Goal: Task Accomplishment & Management: Manage account settings

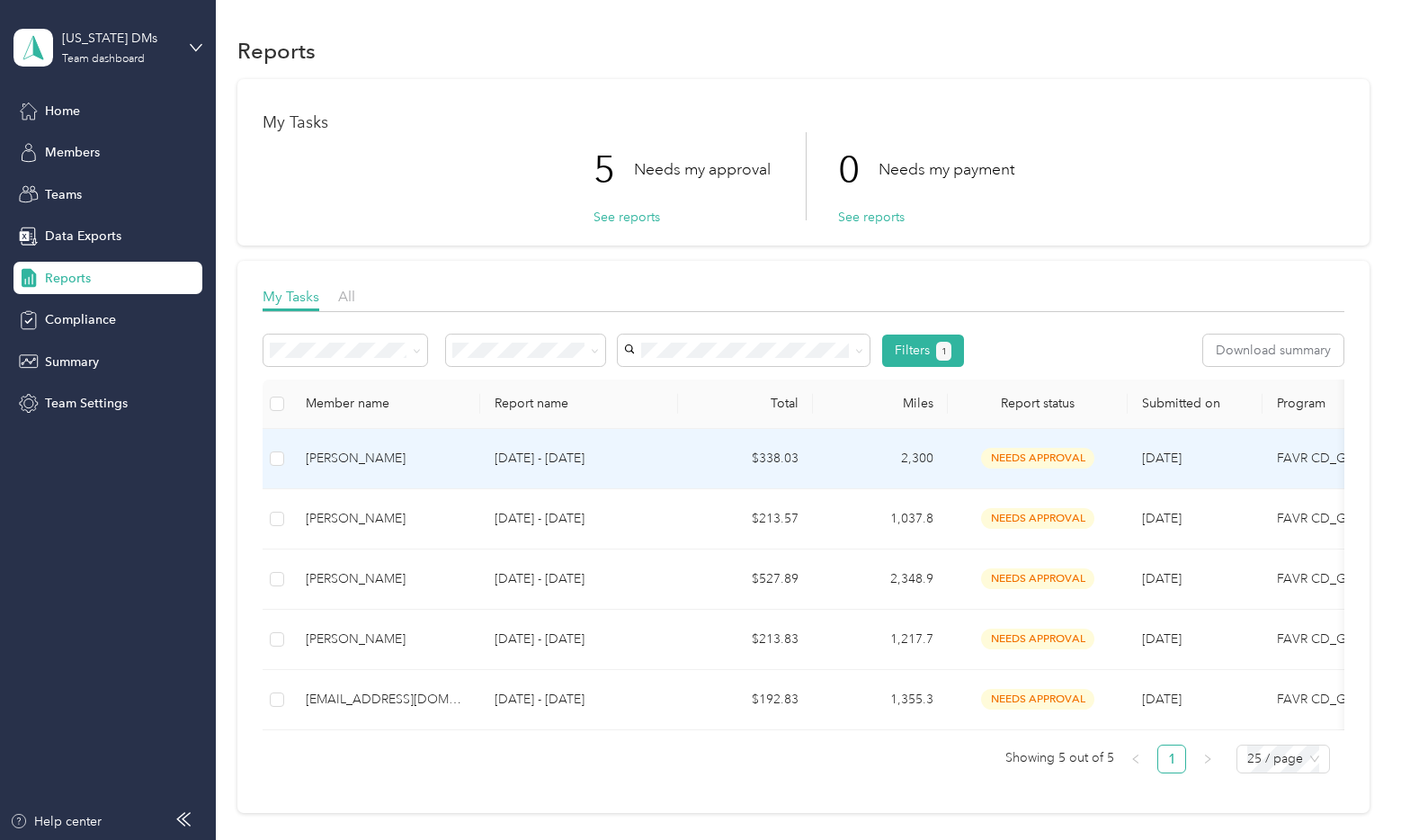
click at [342, 450] on div "[PERSON_NAME]" at bounding box center [386, 458] width 160 height 20
click at [306, 352] on button "Approve" at bounding box center [301, 351] width 76 height 32
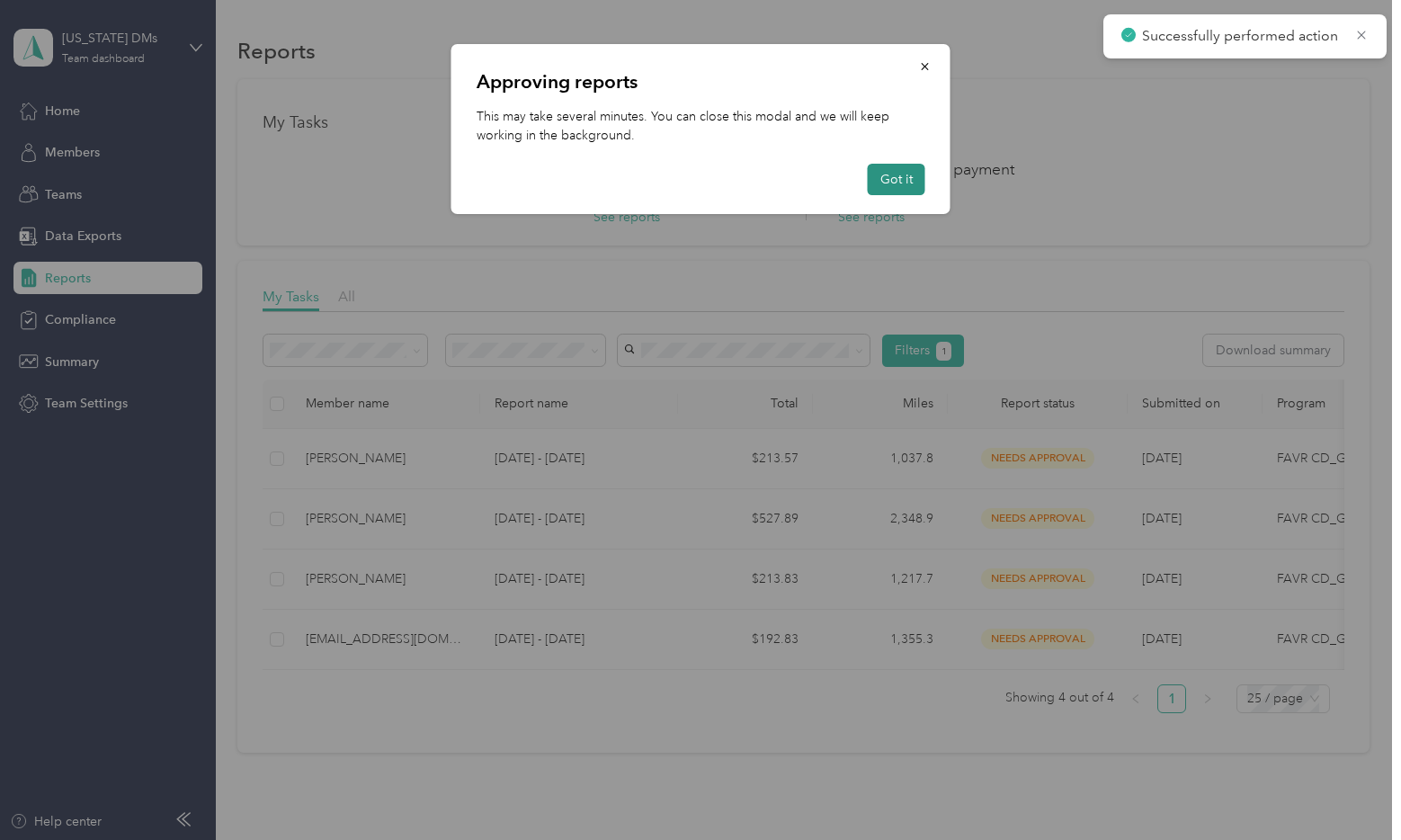
click at [901, 173] on button "Got it" at bounding box center [897, 180] width 58 height 32
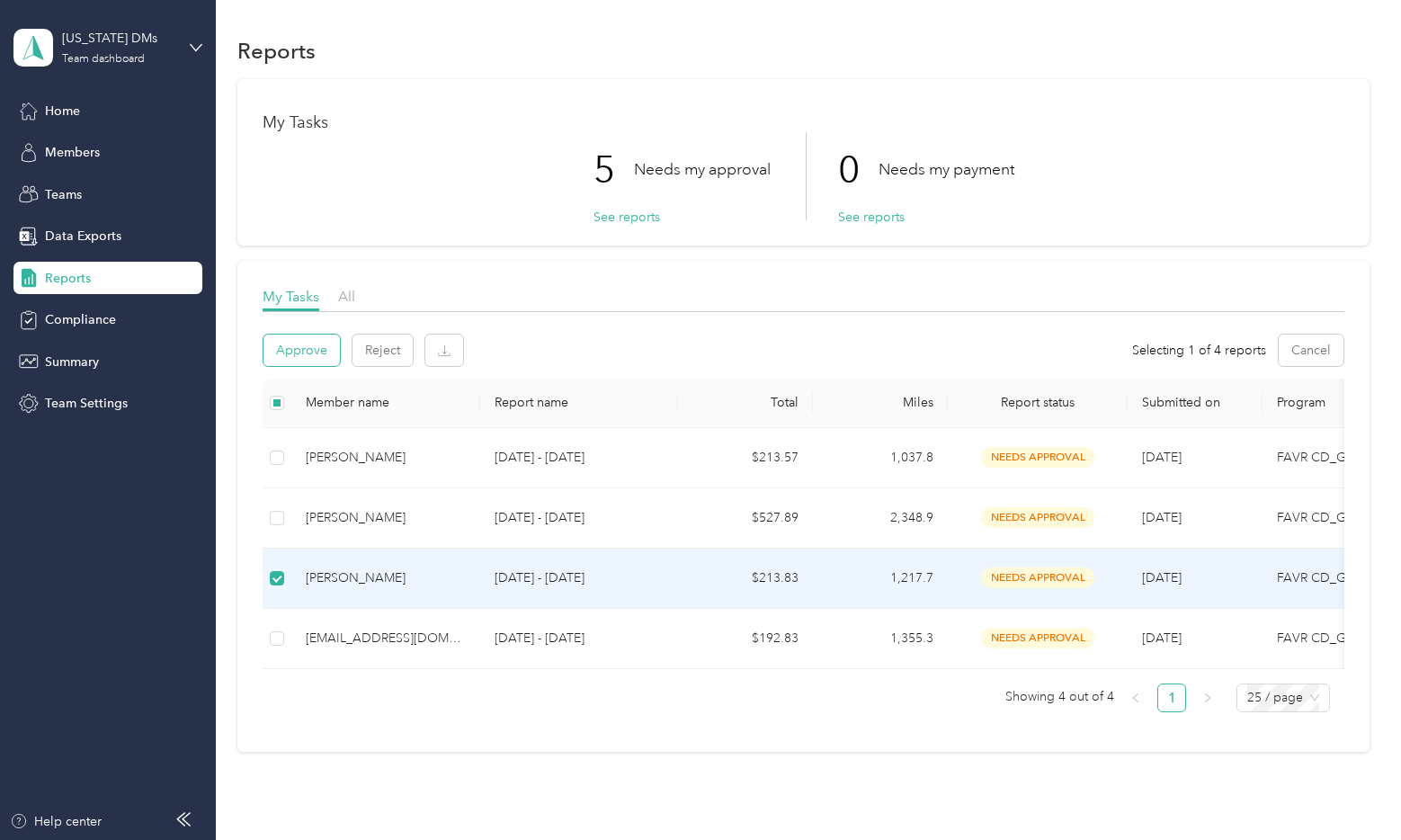
click at [296, 343] on button "Approve" at bounding box center [301, 351] width 76 height 32
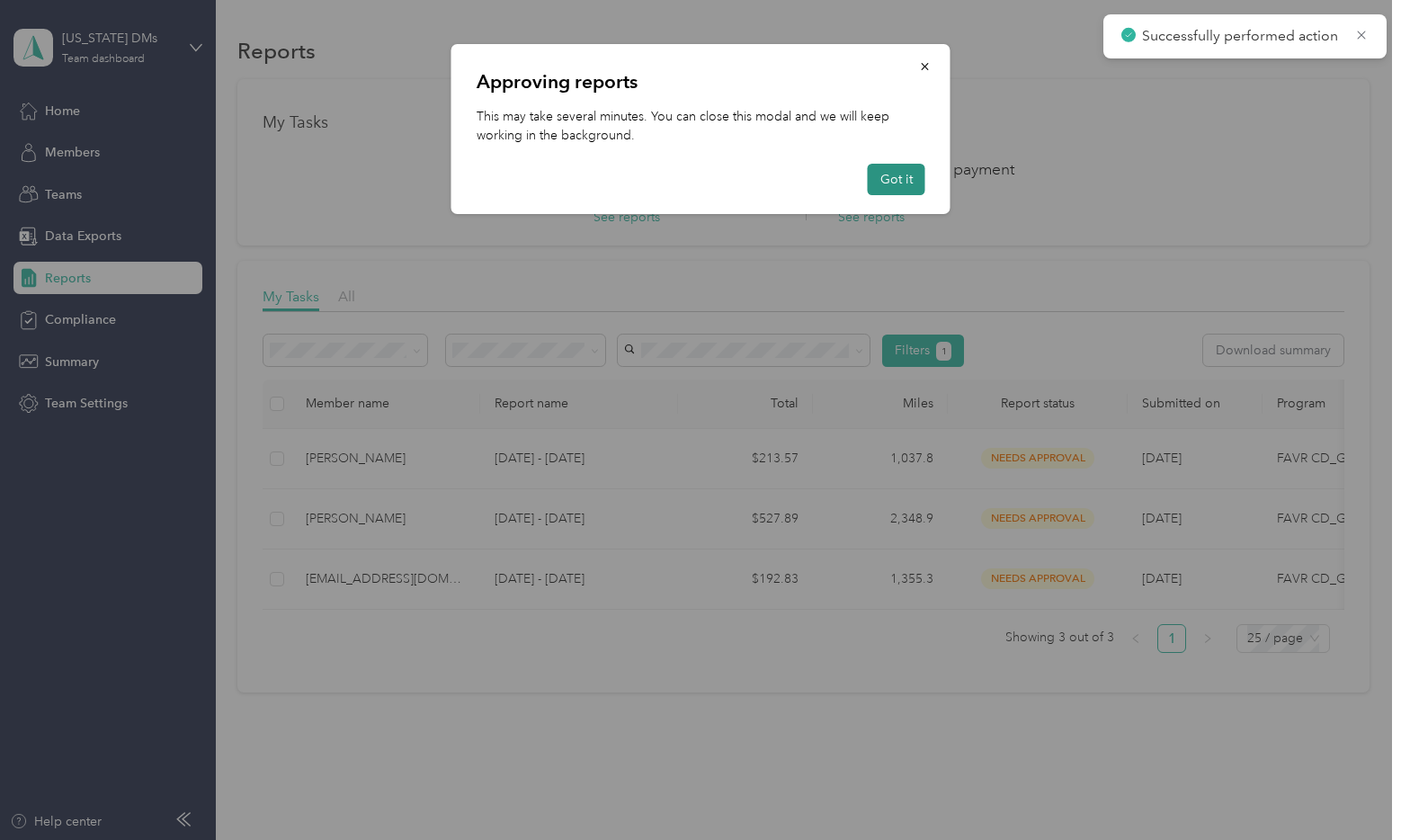
click at [918, 185] on button "Got it" at bounding box center [897, 180] width 58 height 32
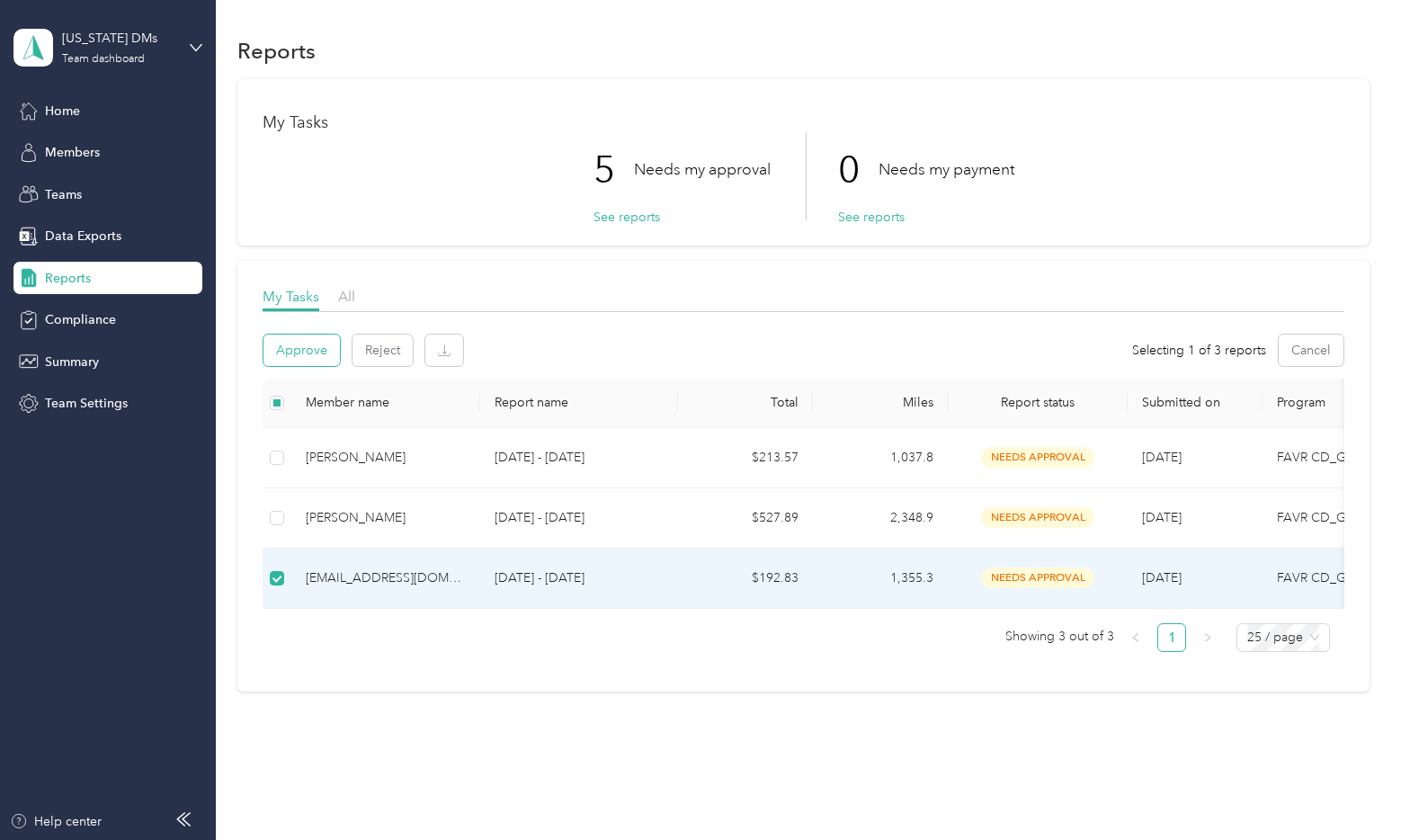
click at [286, 345] on button "Approve" at bounding box center [301, 351] width 76 height 32
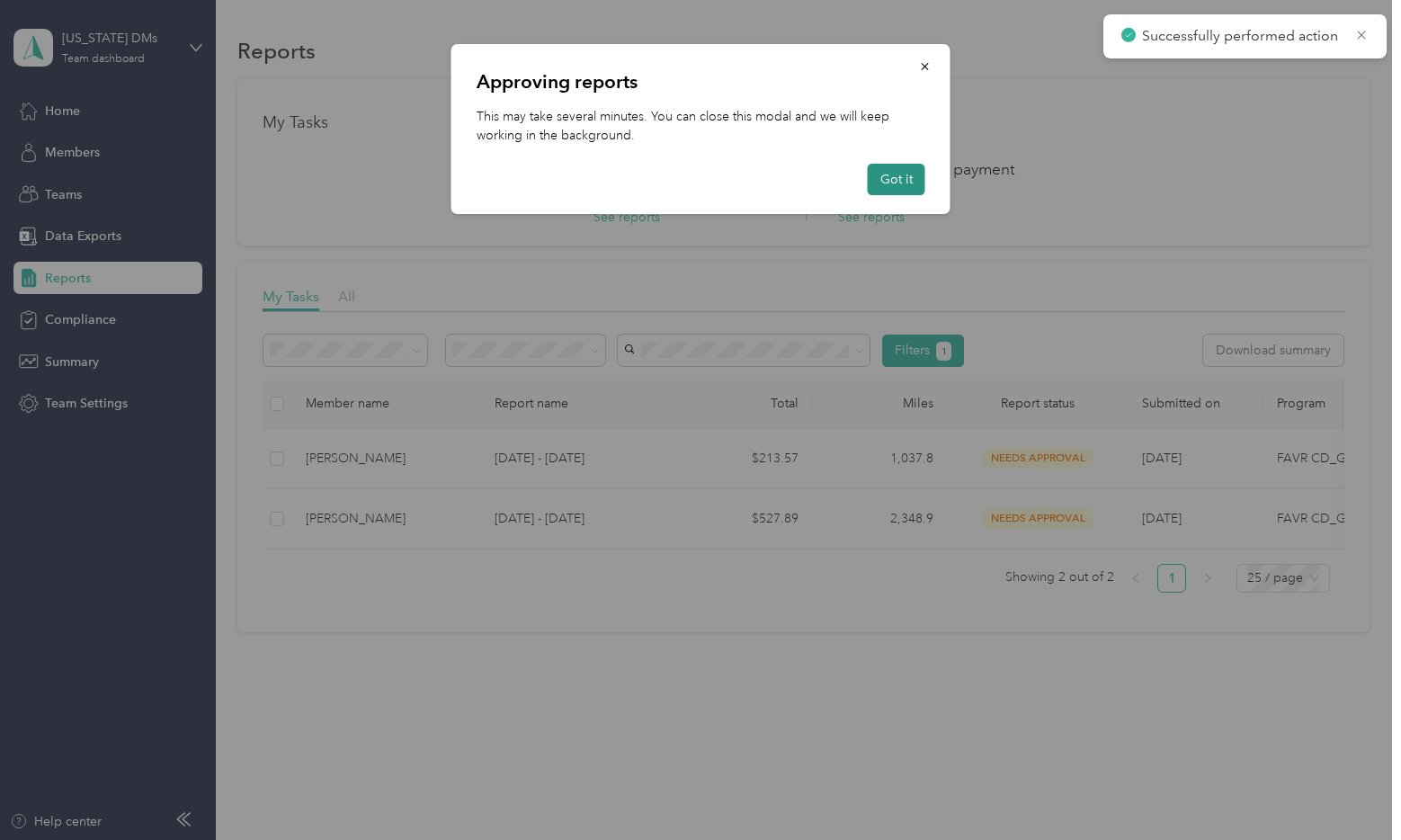
click at [885, 167] on button "Got it" at bounding box center [897, 180] width 58 height 32
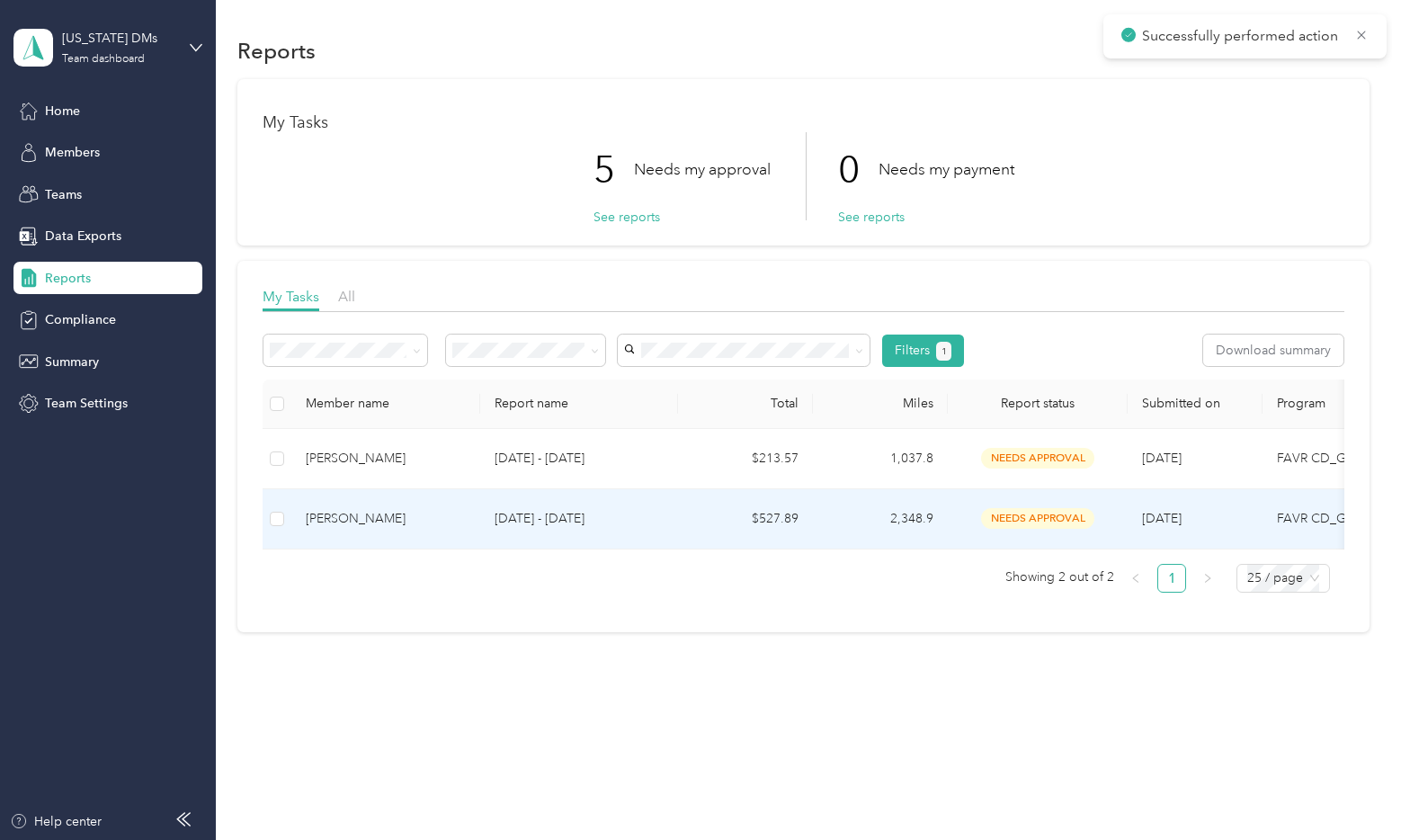
click at [369, 523] on div "[PERSON_NAME]" at bounding box center [386, 518] width 160 height 20
click at [382, 504] on td "[PERSON_NAME]" at bounding box center [385, 519] width 189 height 60
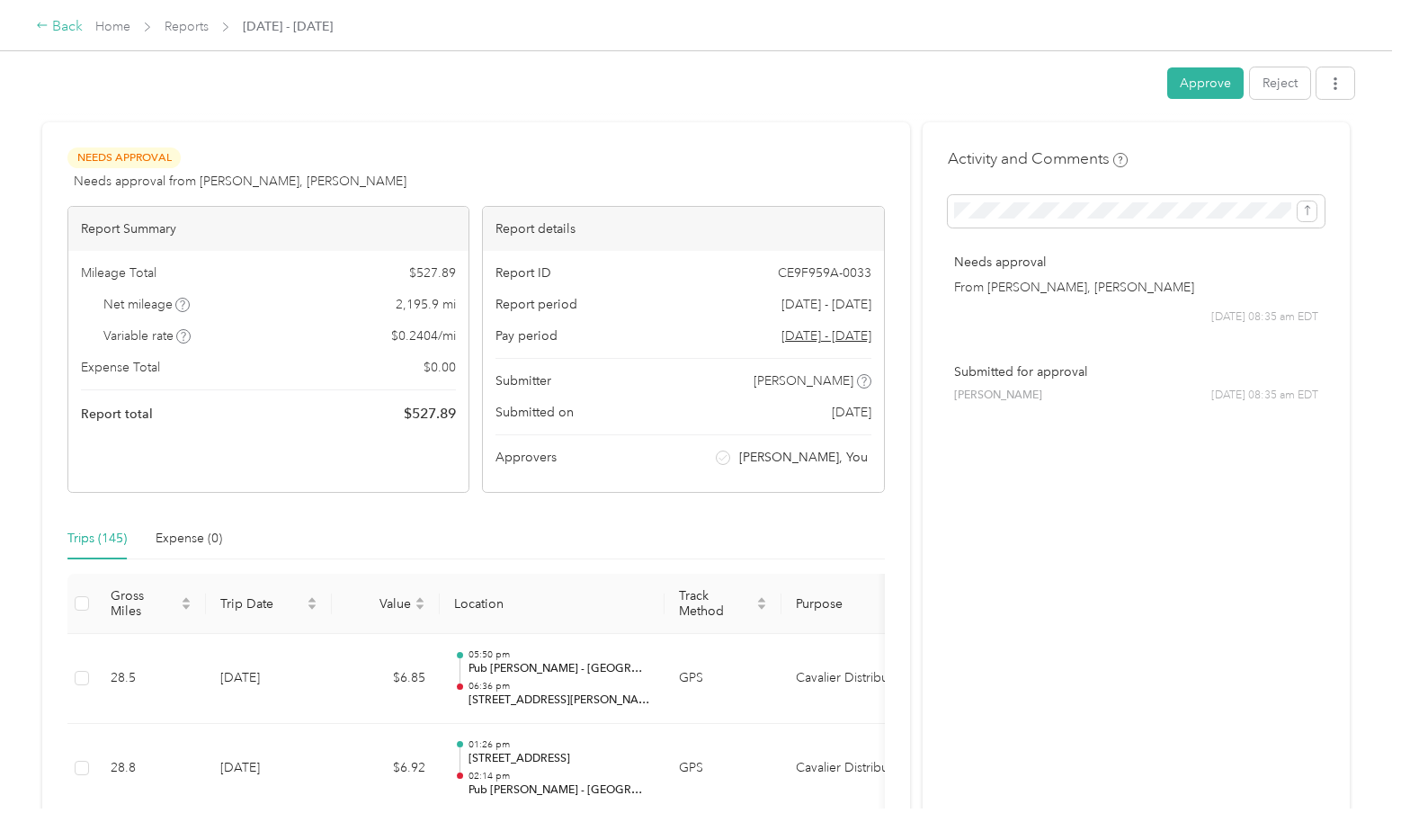
click at [49, 22] on div "Back" at bounding box center [60, 26] width 47 height 21
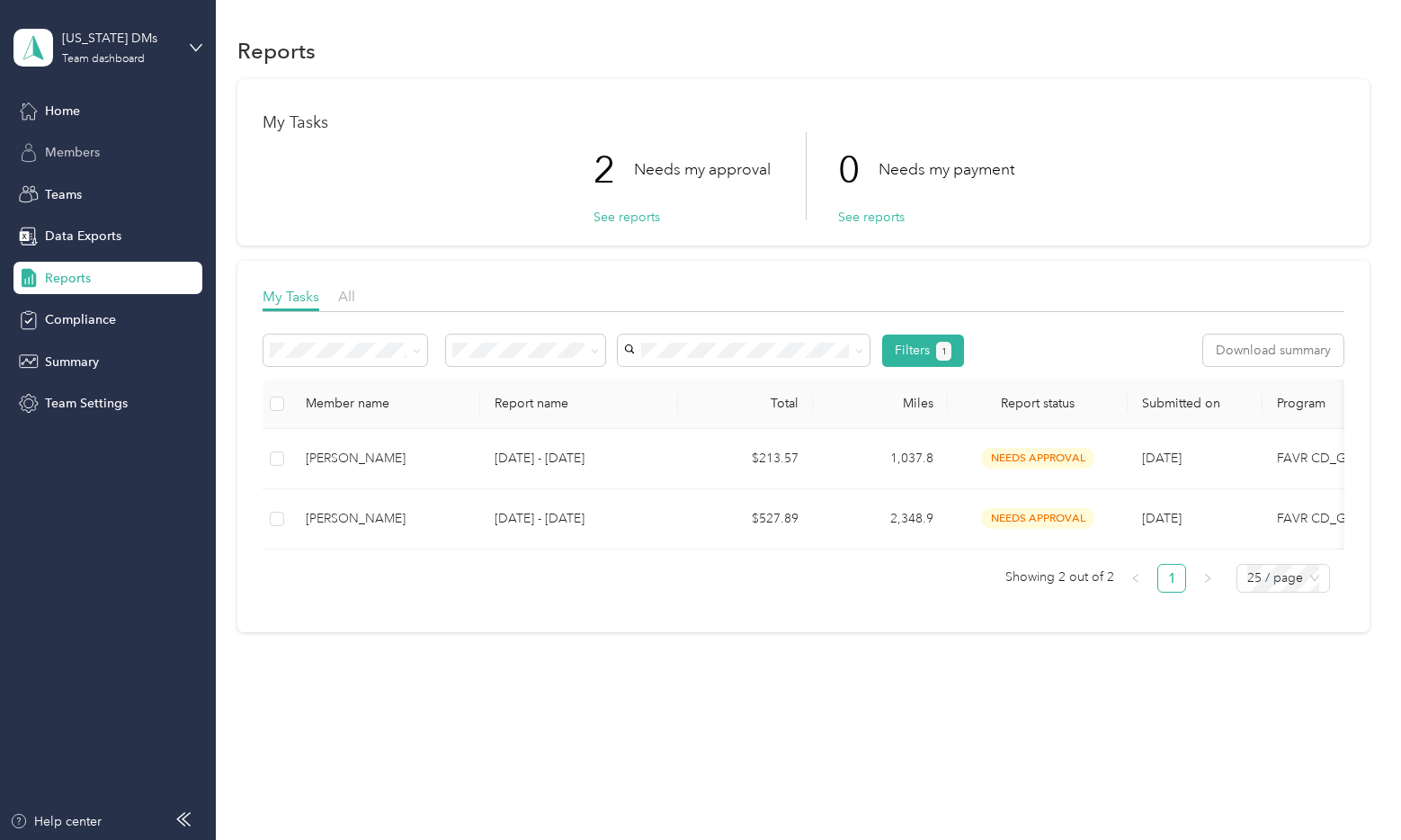
click at [84, 157] on span "Members" at bounding box center [72, 153] width 55 height 19
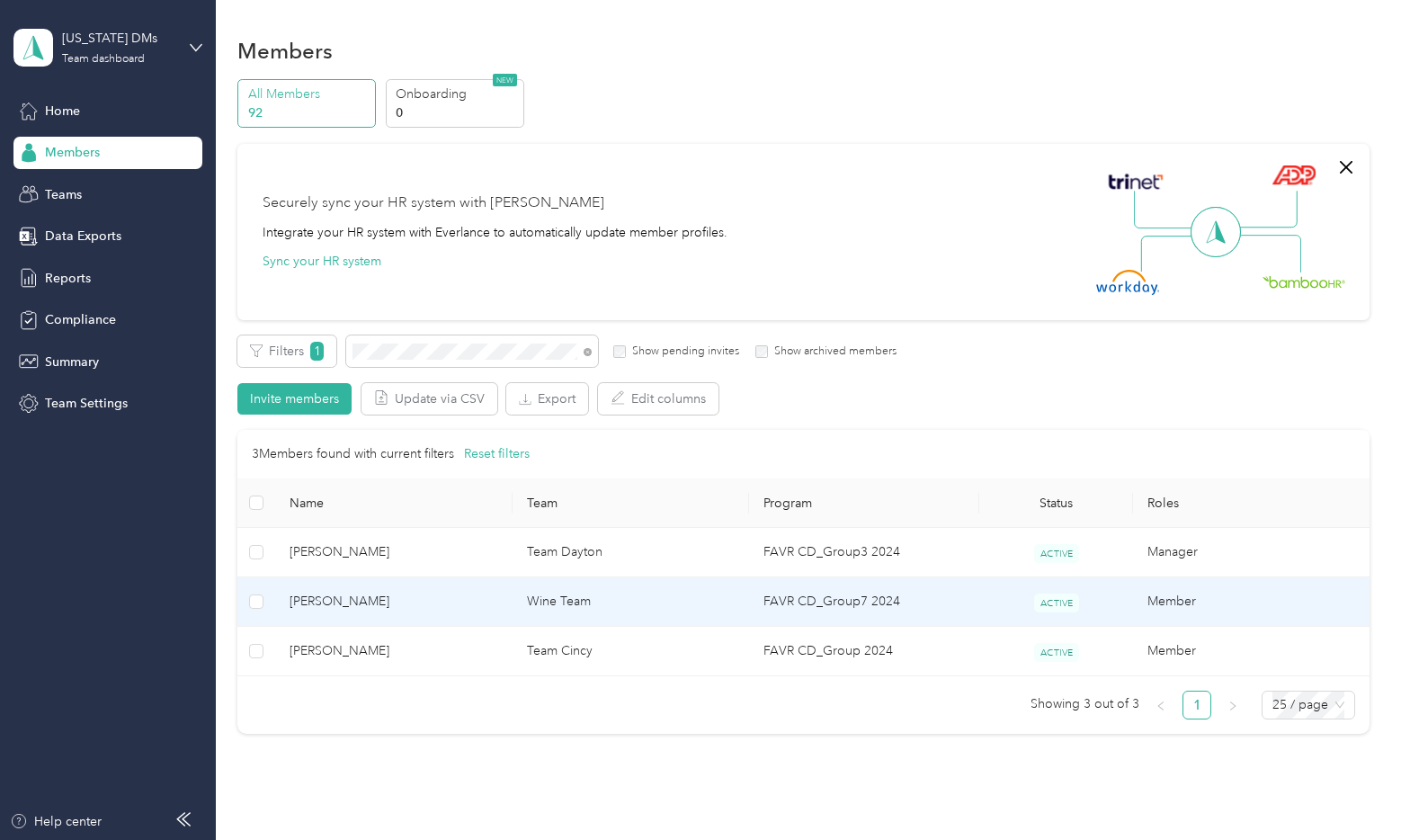
click at [355, 609] on span "[PERSON_NAME]" at bounding box center [393, 601] width 207 height 20
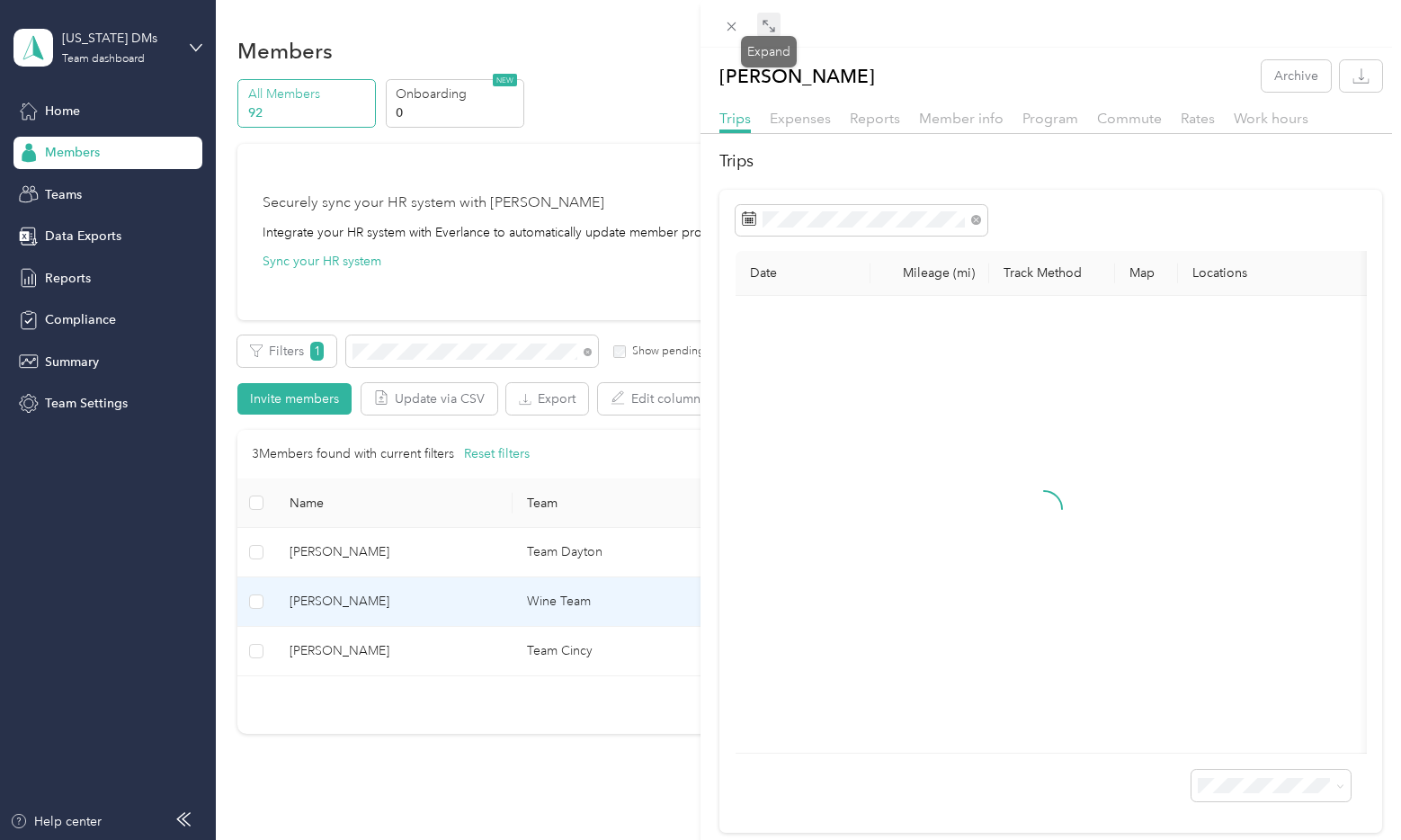
click at [764, 32] on icon at bounding box center [768, 25] width 14 height 14
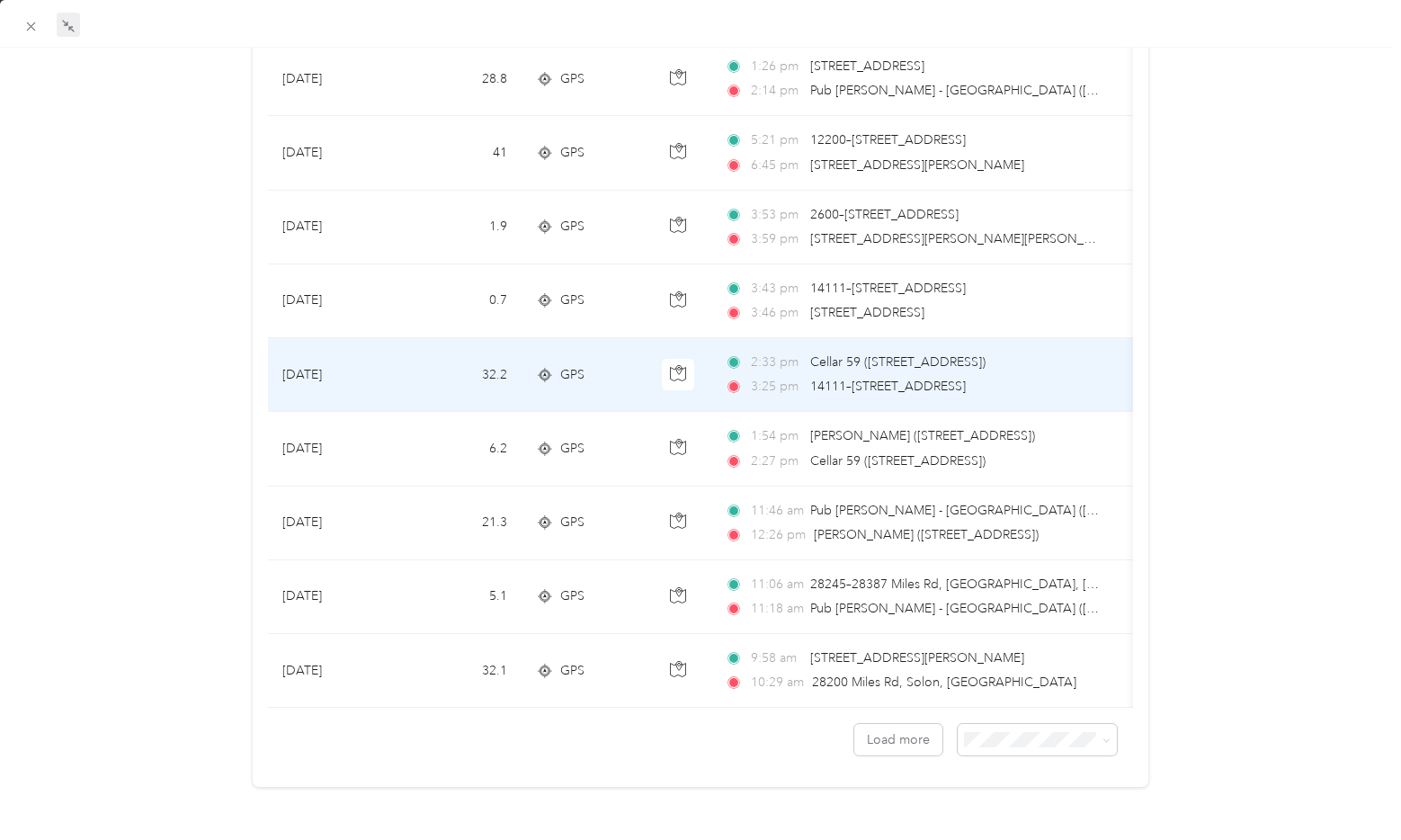
scroll to position [1464, 0]
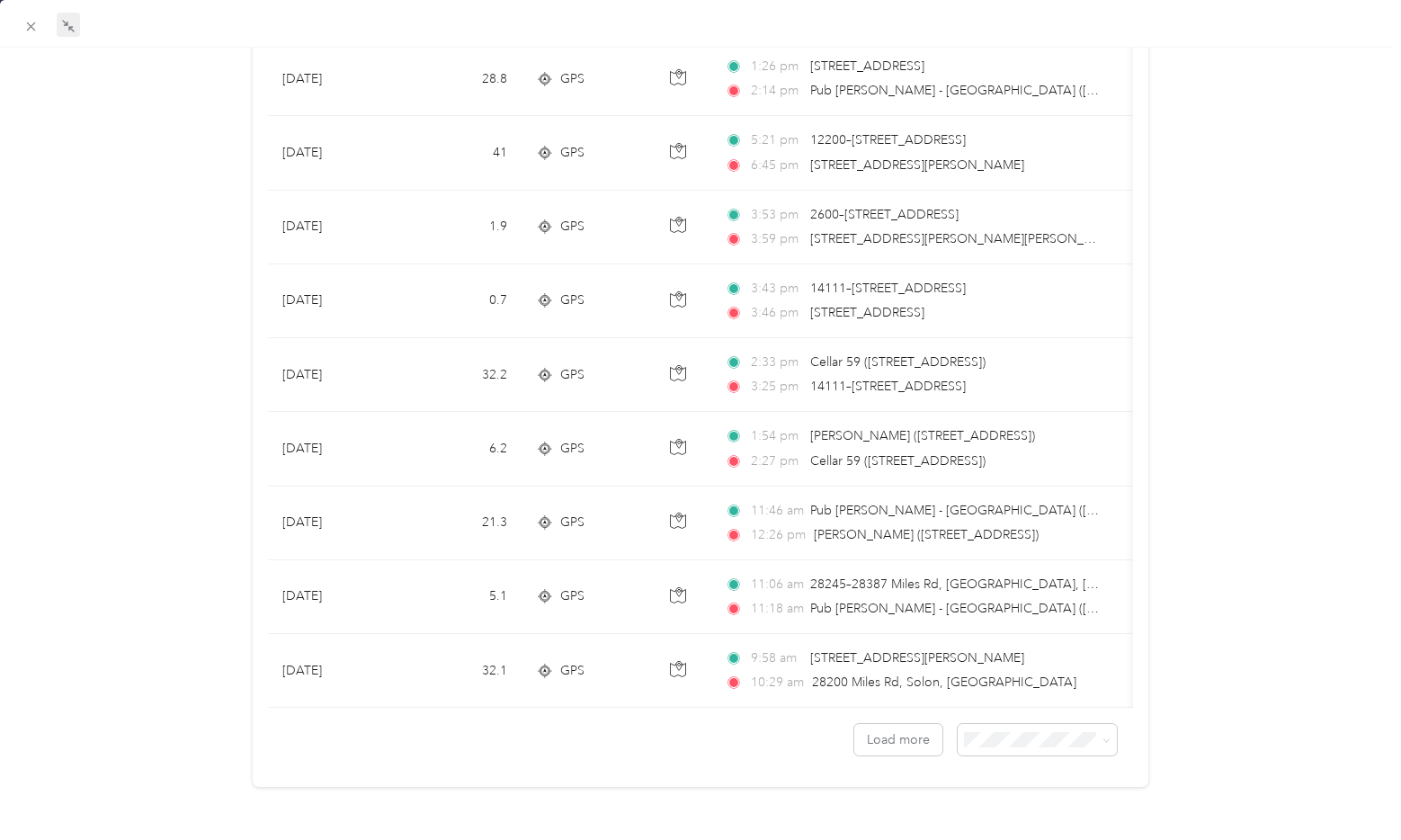
click at [1038, 811] on li "100 per load" at bounding box center [1026, 822] width 159 height 32
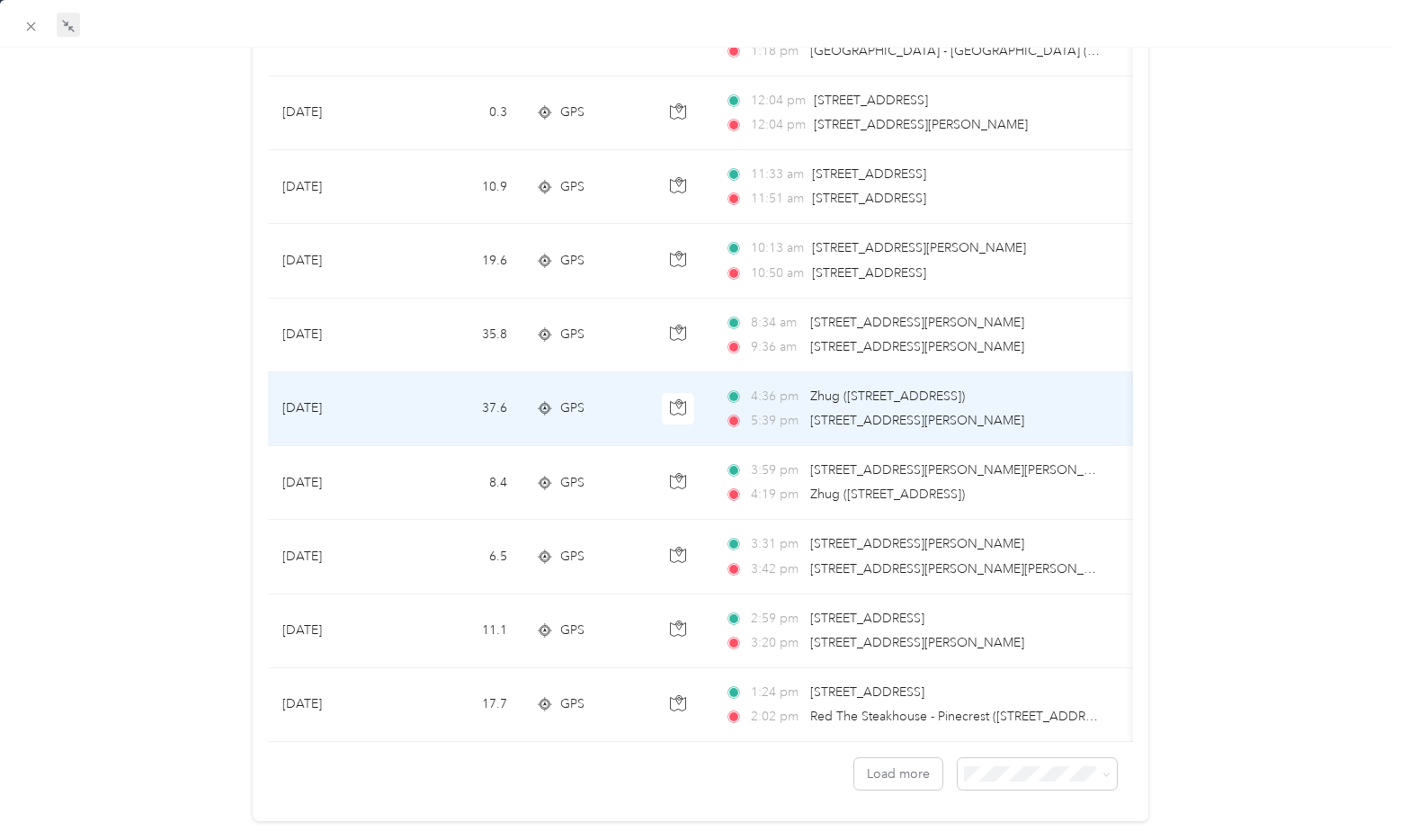
scroll to position [7012, 0]
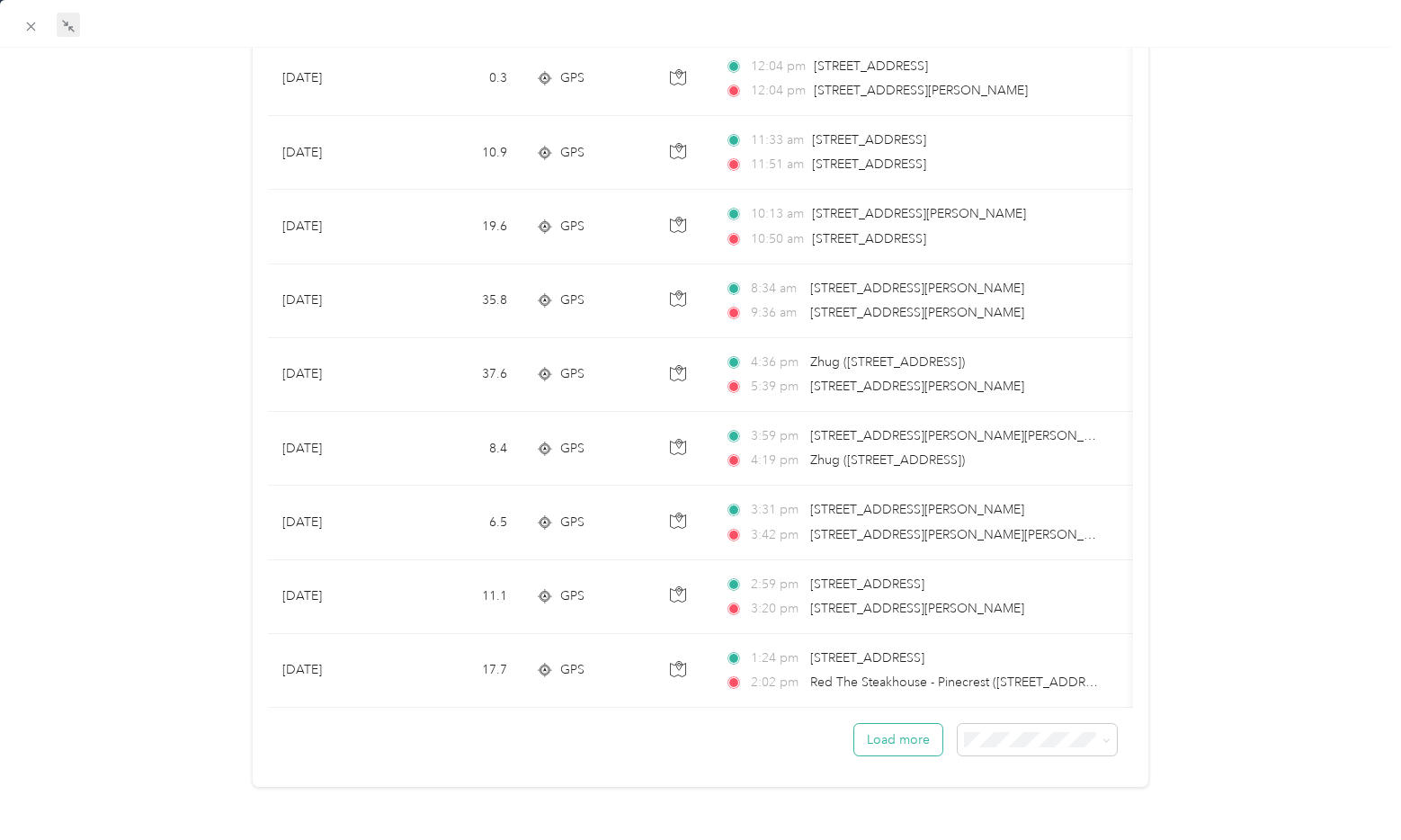
click at [906, 727] on button "Load more" at bounding box center [898, 740] width 88 height 32
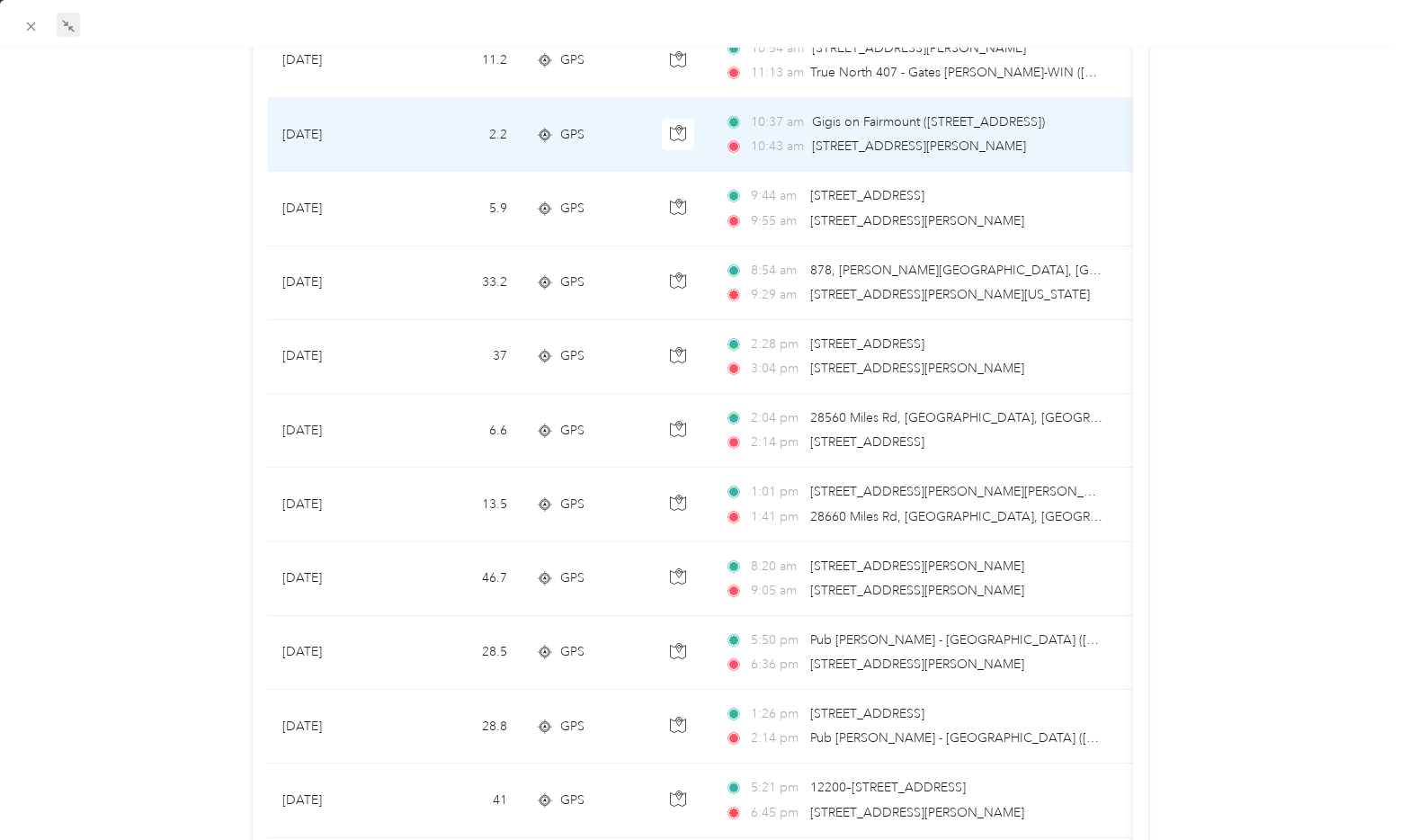
scroll to position [809, 0]
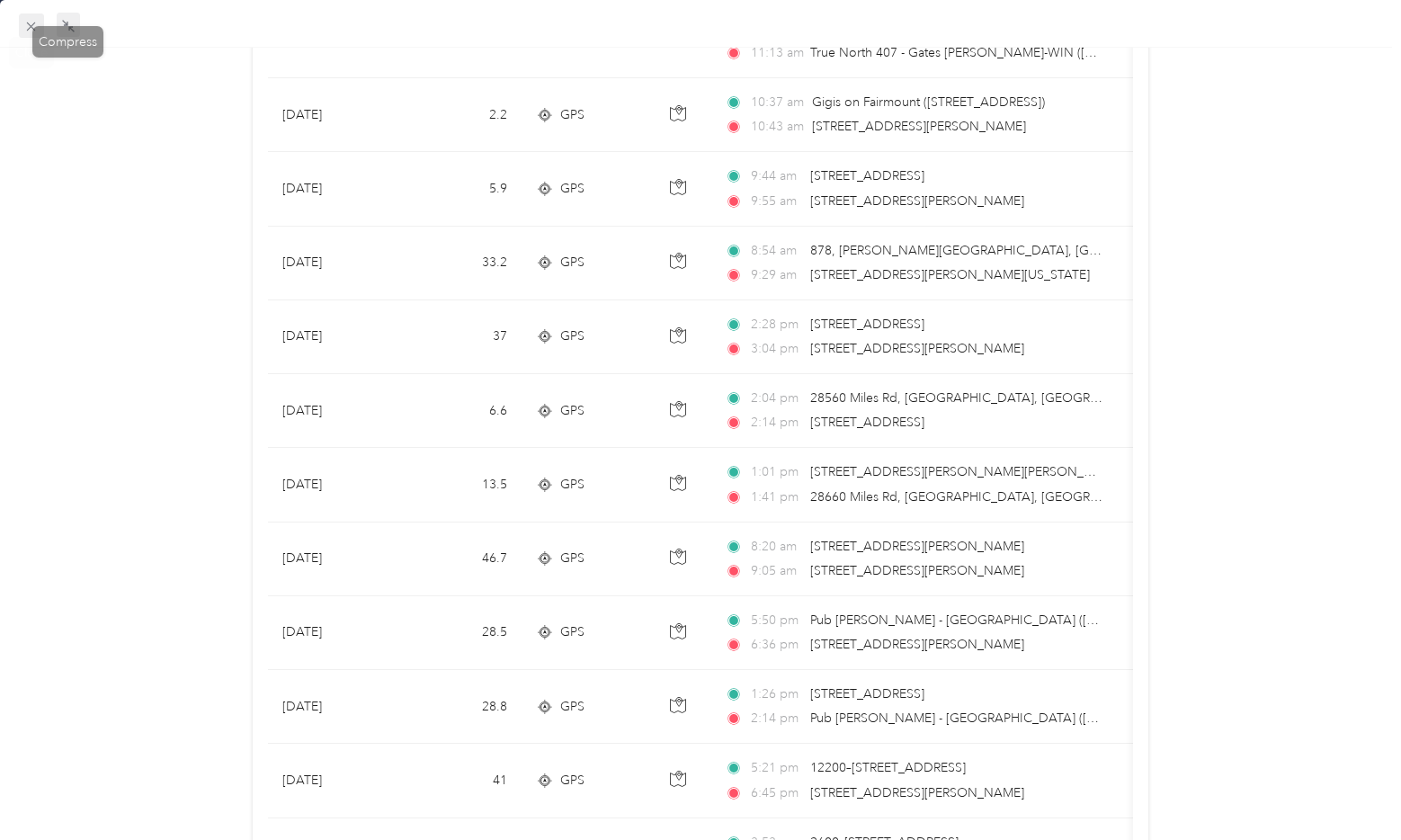
click at [20, 20] on span at bounding box center [31, 26] width 25 height 25
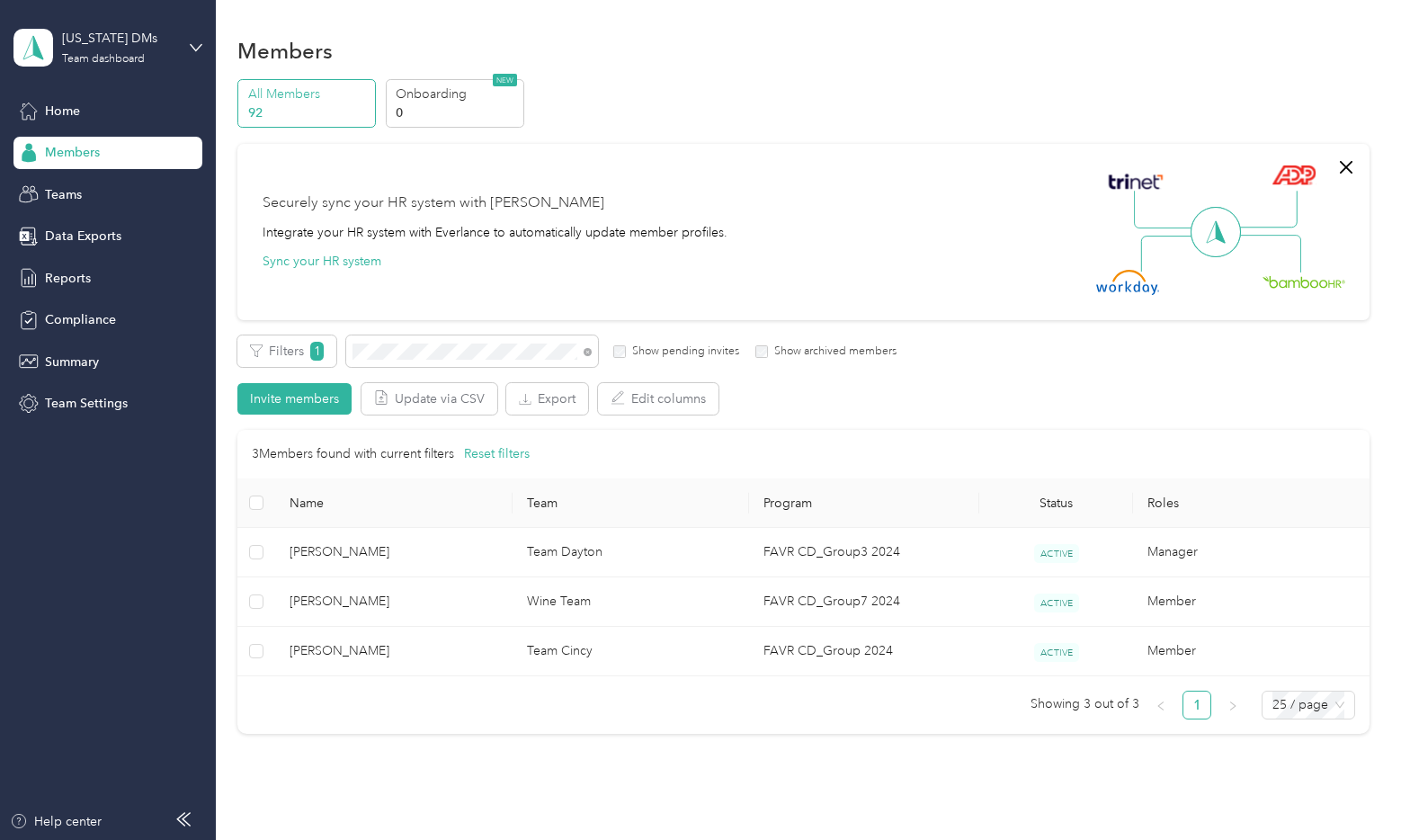
scroll to position [73, 0]
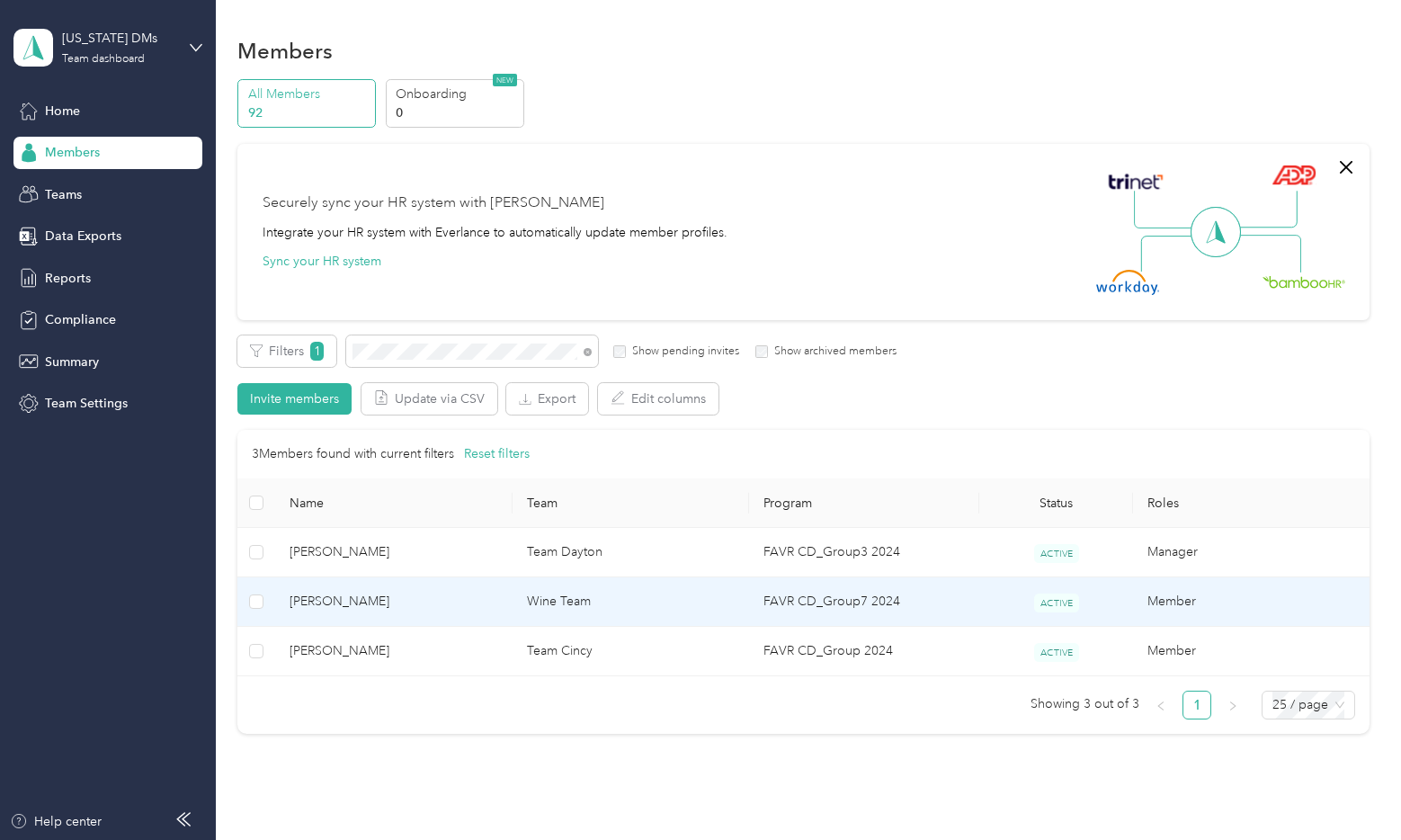
click at [265, 600] on td at bounding box center [256, 602] width 38 height 49
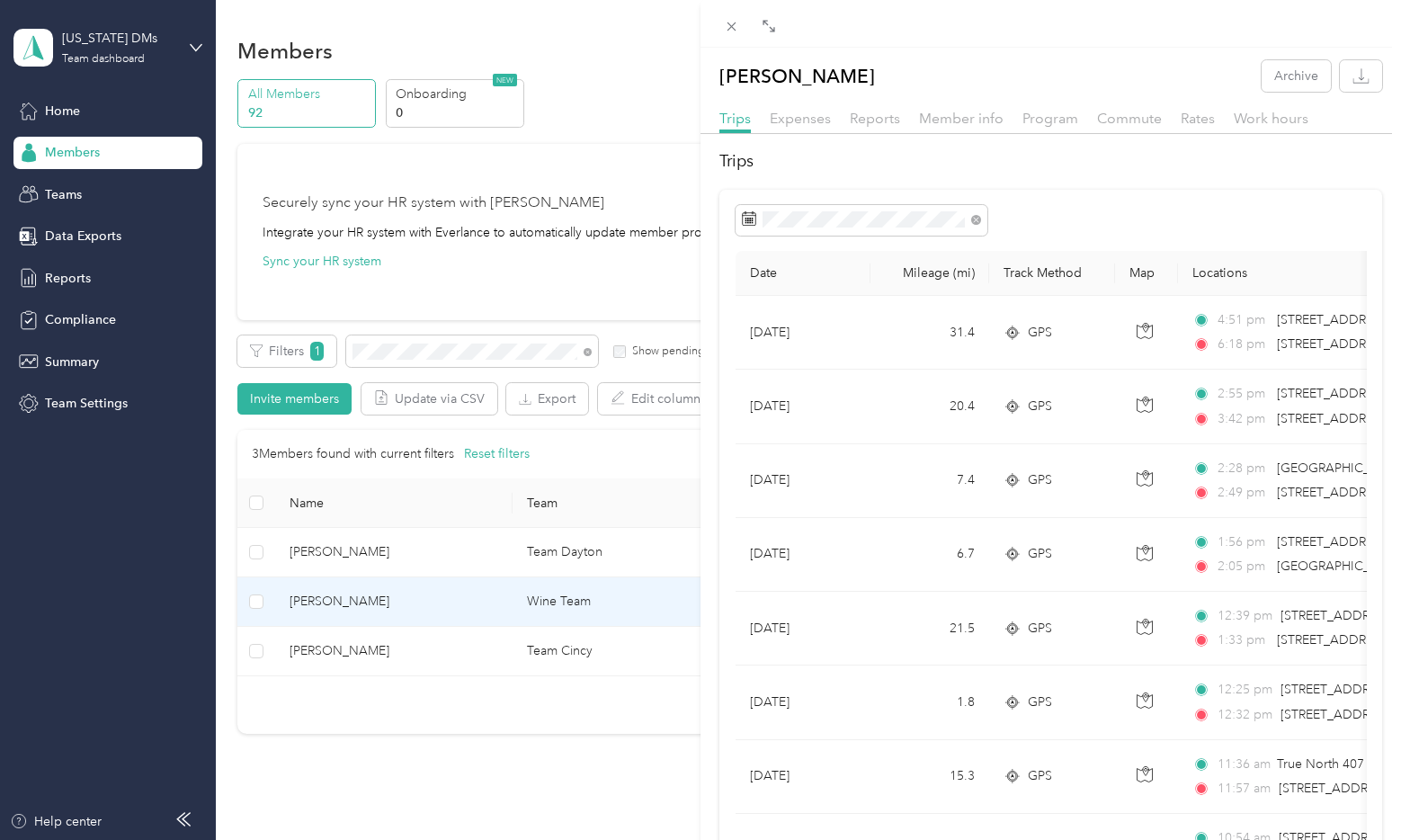
click at [259, 596] on div "[PERSON_NAME] Archive Trips Expenses Reports Member info Program Commute Rates …" at bounding box center [700, 420] width 1401 height 840
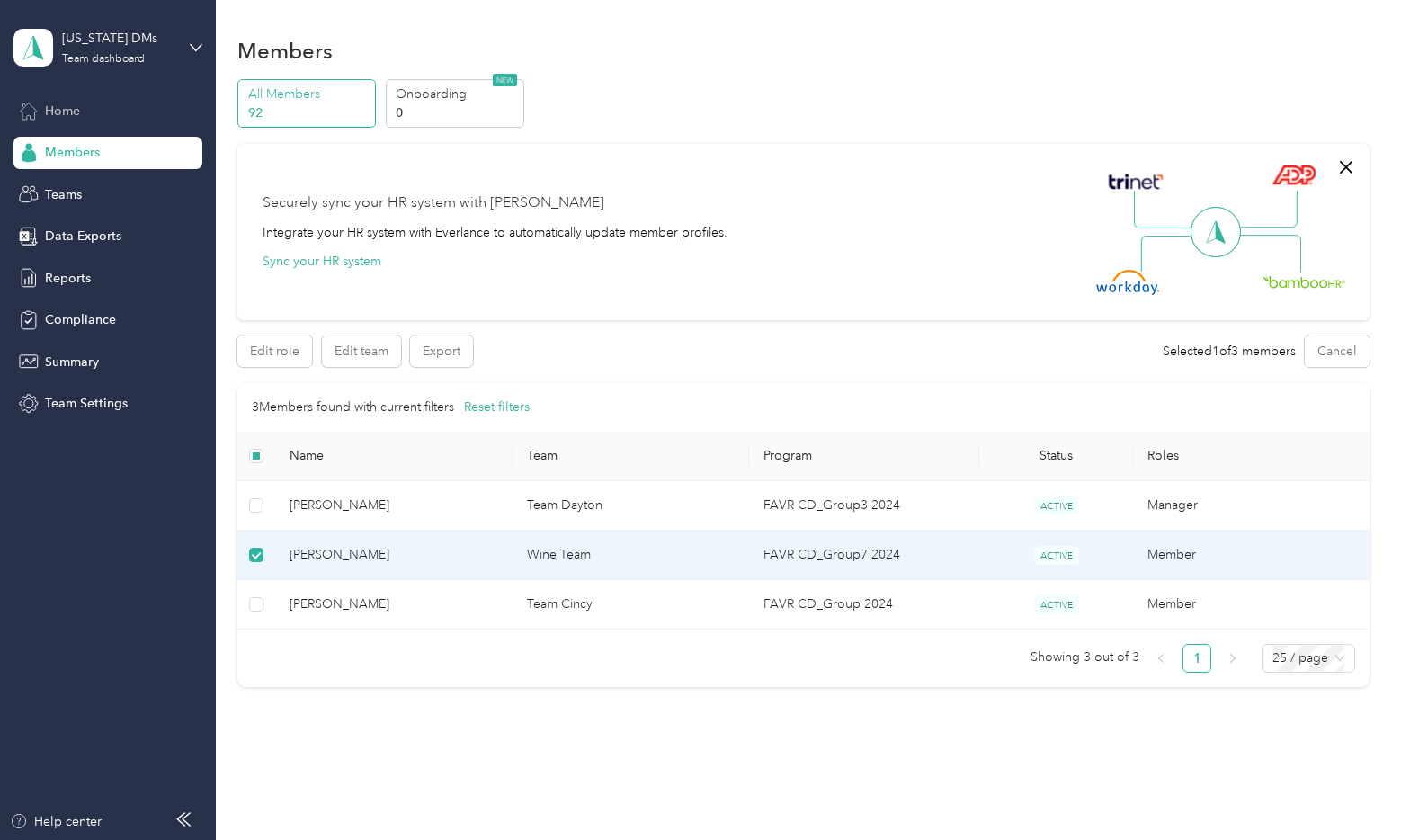
click at [56, 101] on span "Home" at bounding box center [62, 111] width 35 height 19
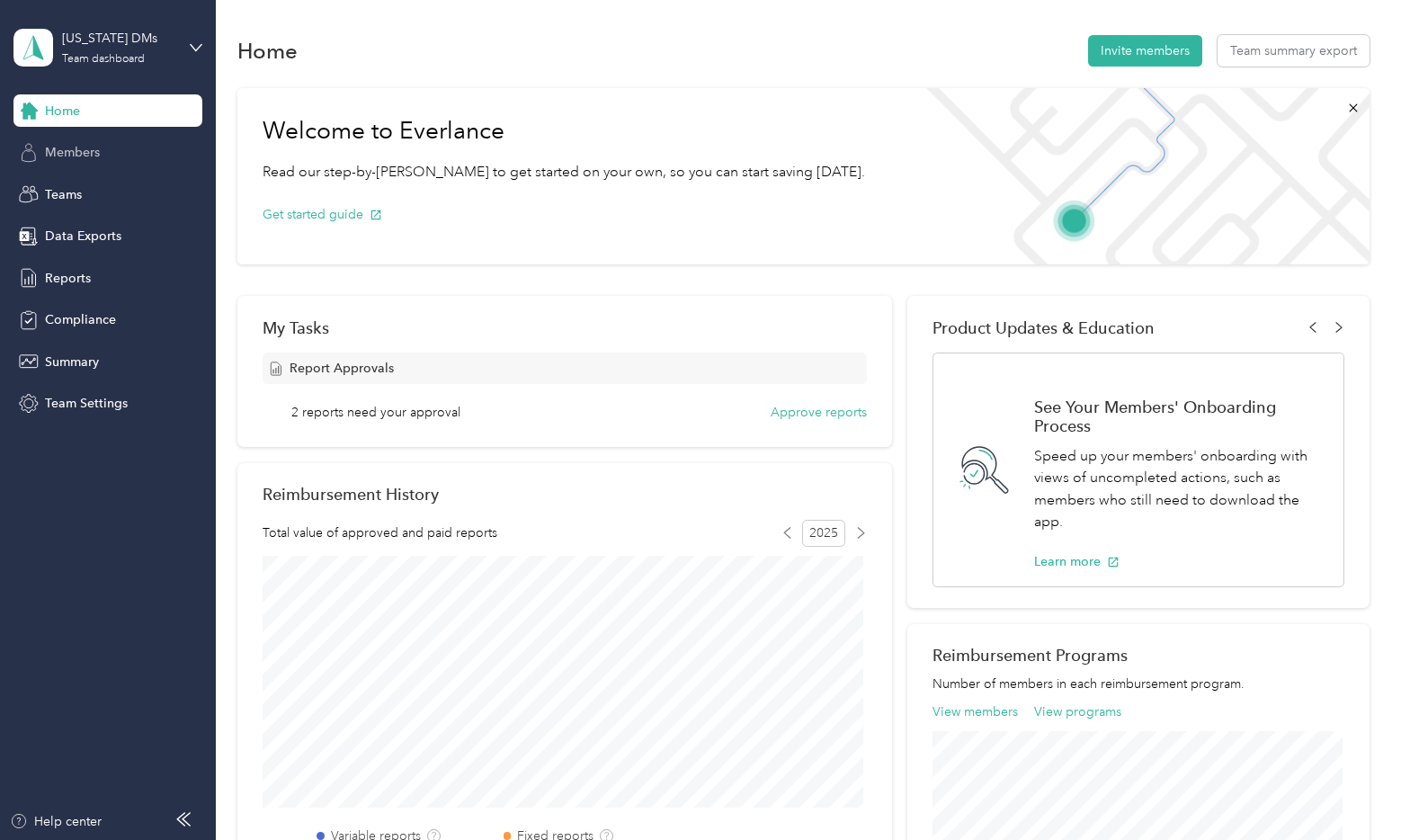
click at [49, 153] on span "Members" at bounding box center [72, 153] width 55 height 19
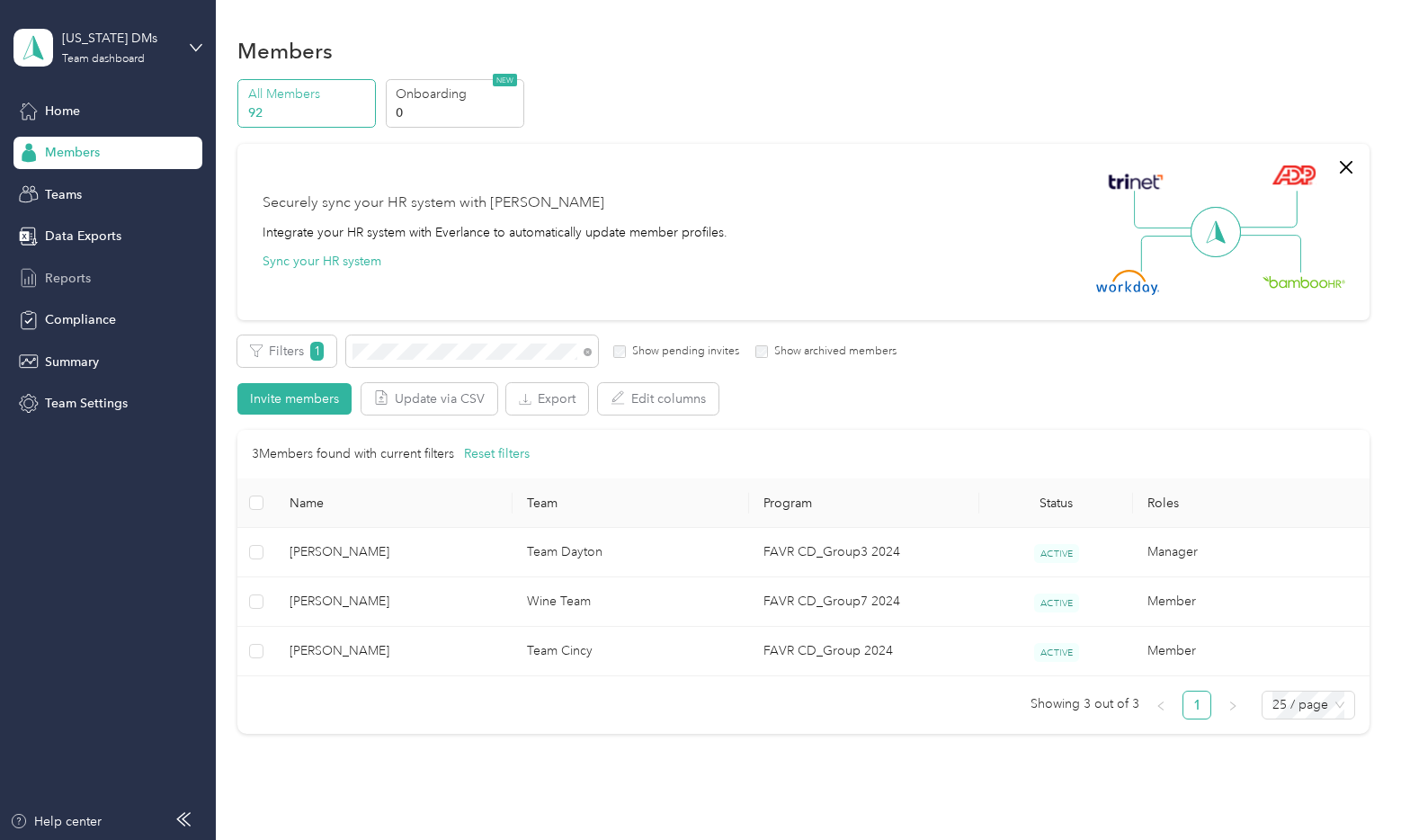
click at [91, 282] on div "Reports" at bounding box center [108, 277] width 189 height 33
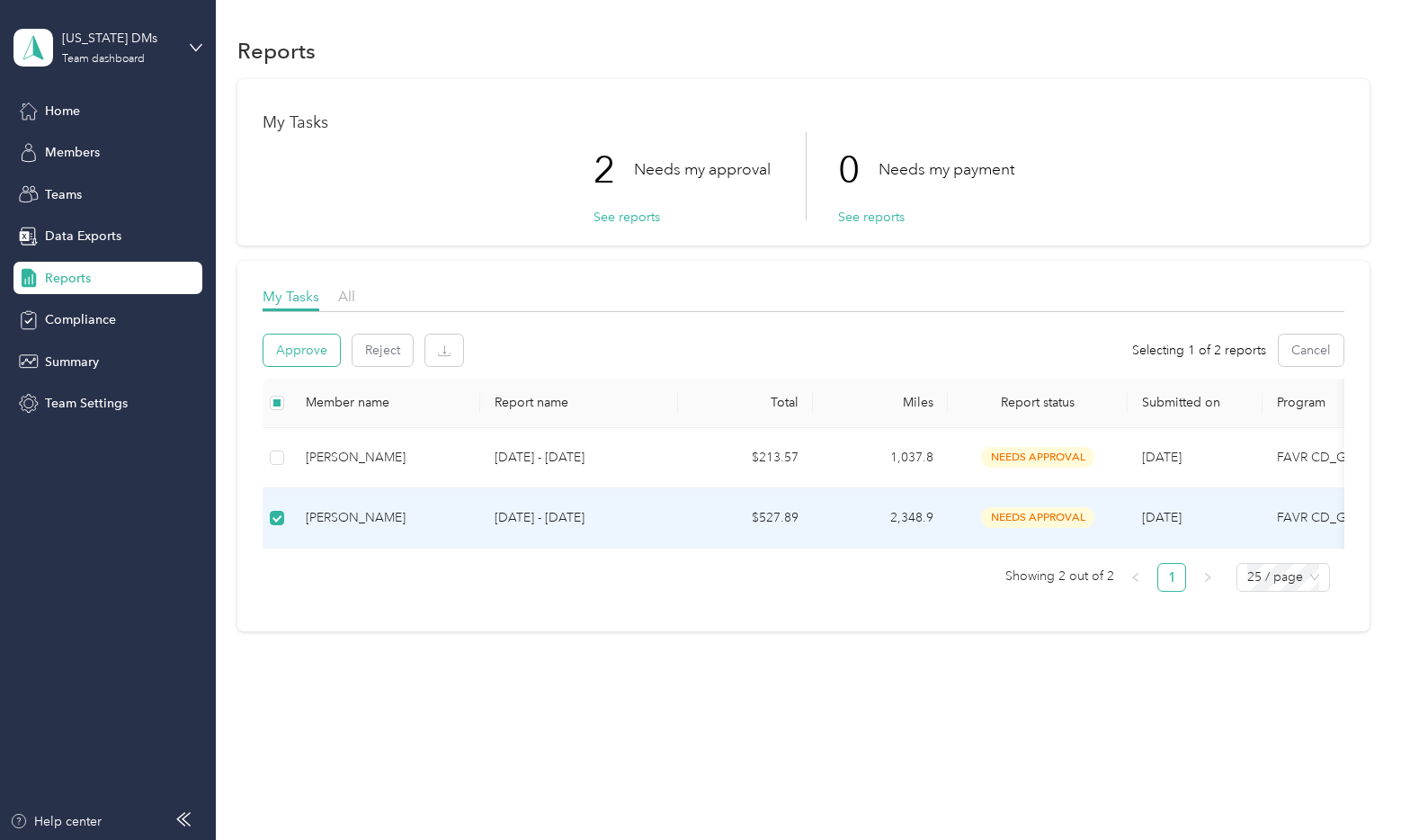
click at [299, 340] on button "Approve" at bounding box center [301, 351] width 76 height 32
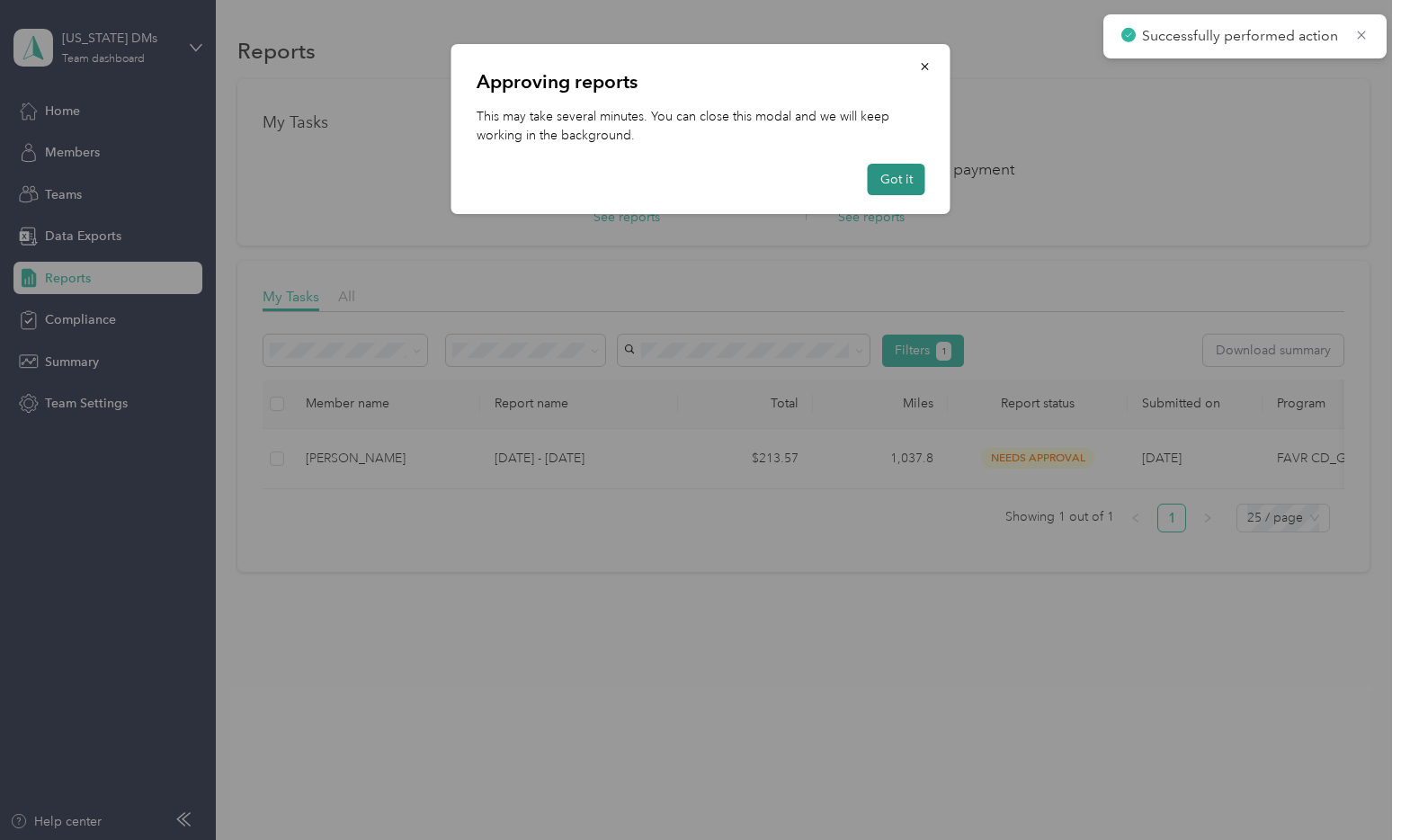
click at [895, 178] on button "Got it" at bounding box center [897, 180] width 58 height 32
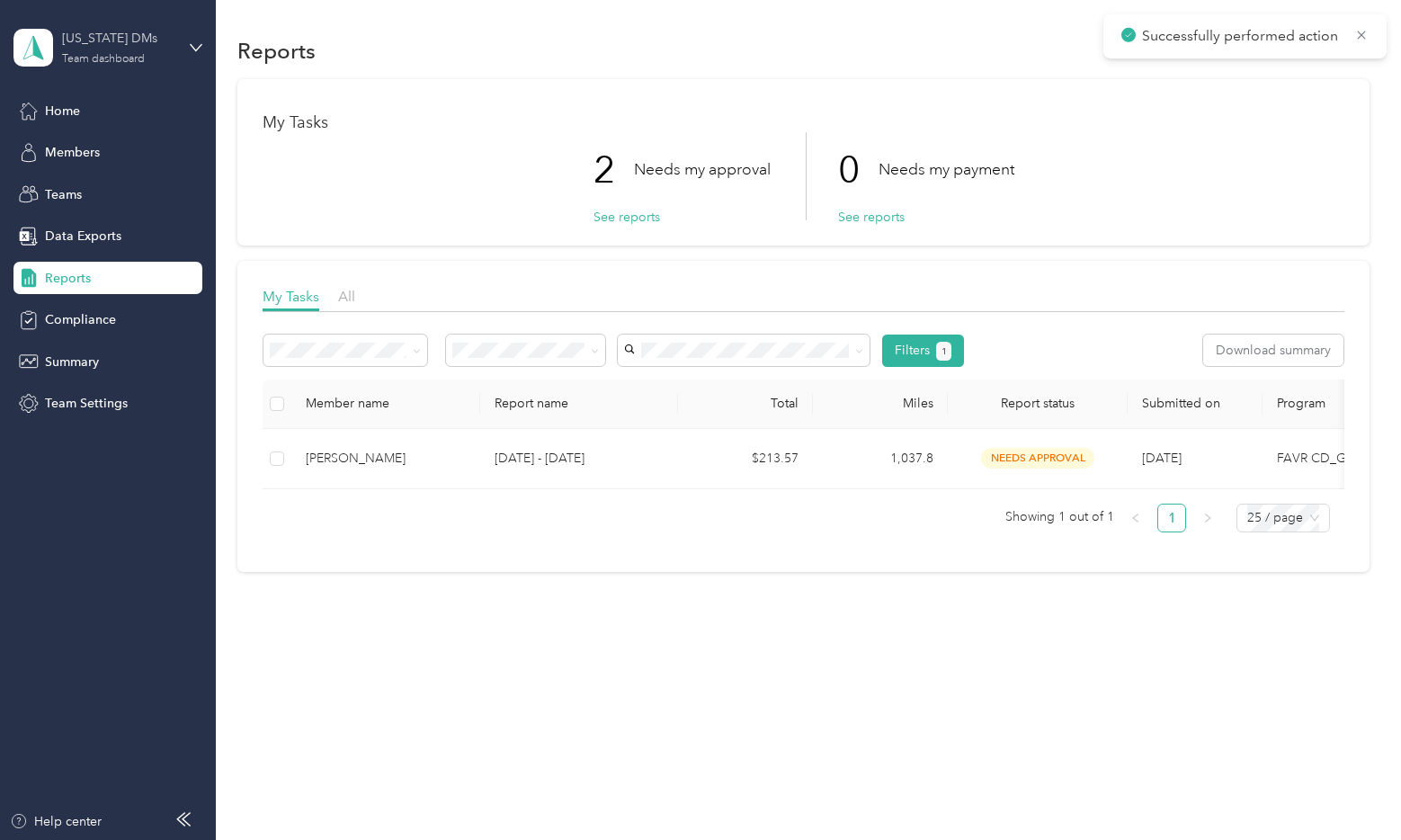
click at [155, 47] on div "[US_STATE] DMs" at bounding box center [118, 38] width 113 height 19
click at [123, 176] on div "Personal dashboard" at bounding box center [253, 189] width 455 height 32
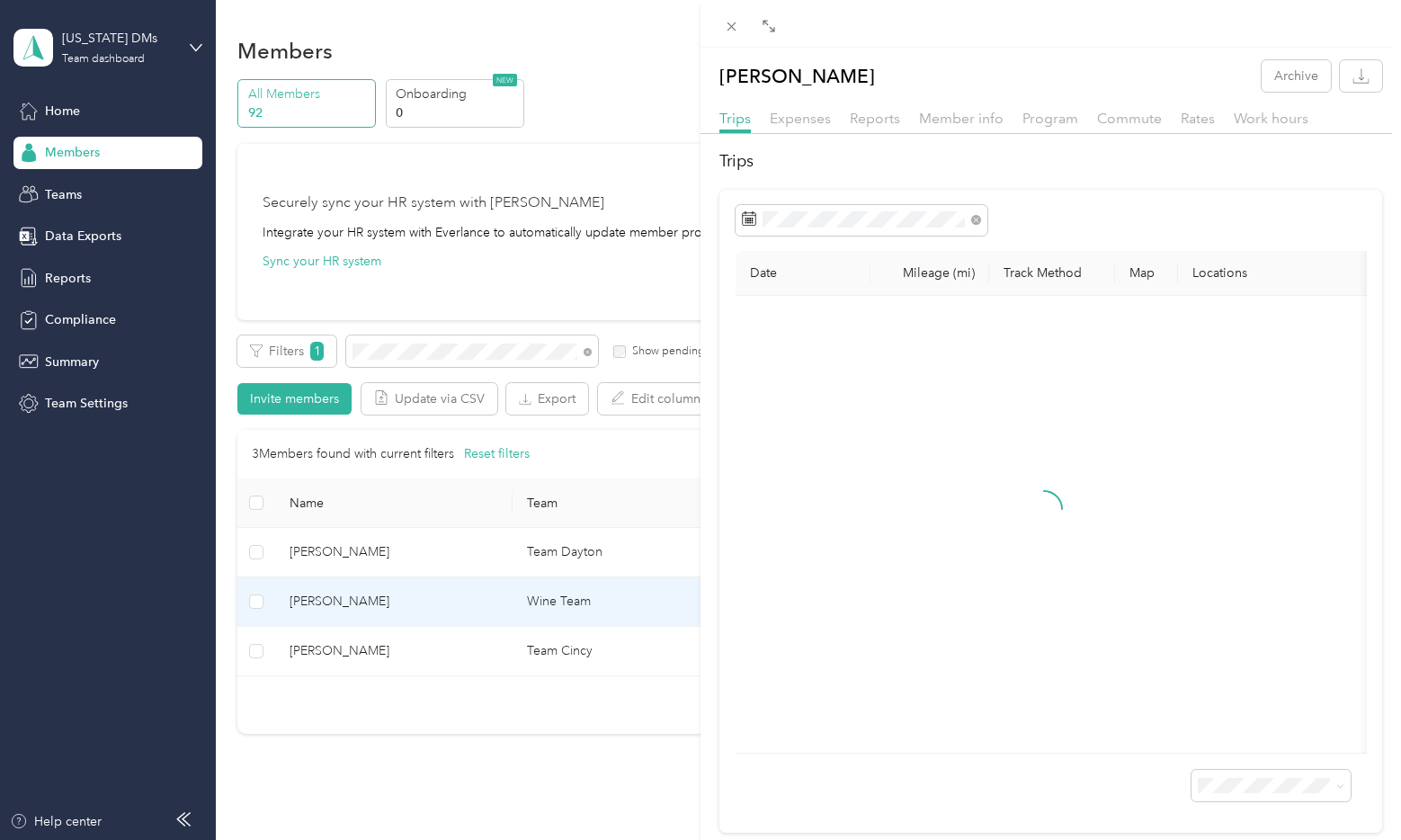
click at [519, 354] on div "Samuel P. Radford Archive Trips Expenses Reports Member info Program Commute Ra…" at bounding box center [700, 420] width 1401 height 840
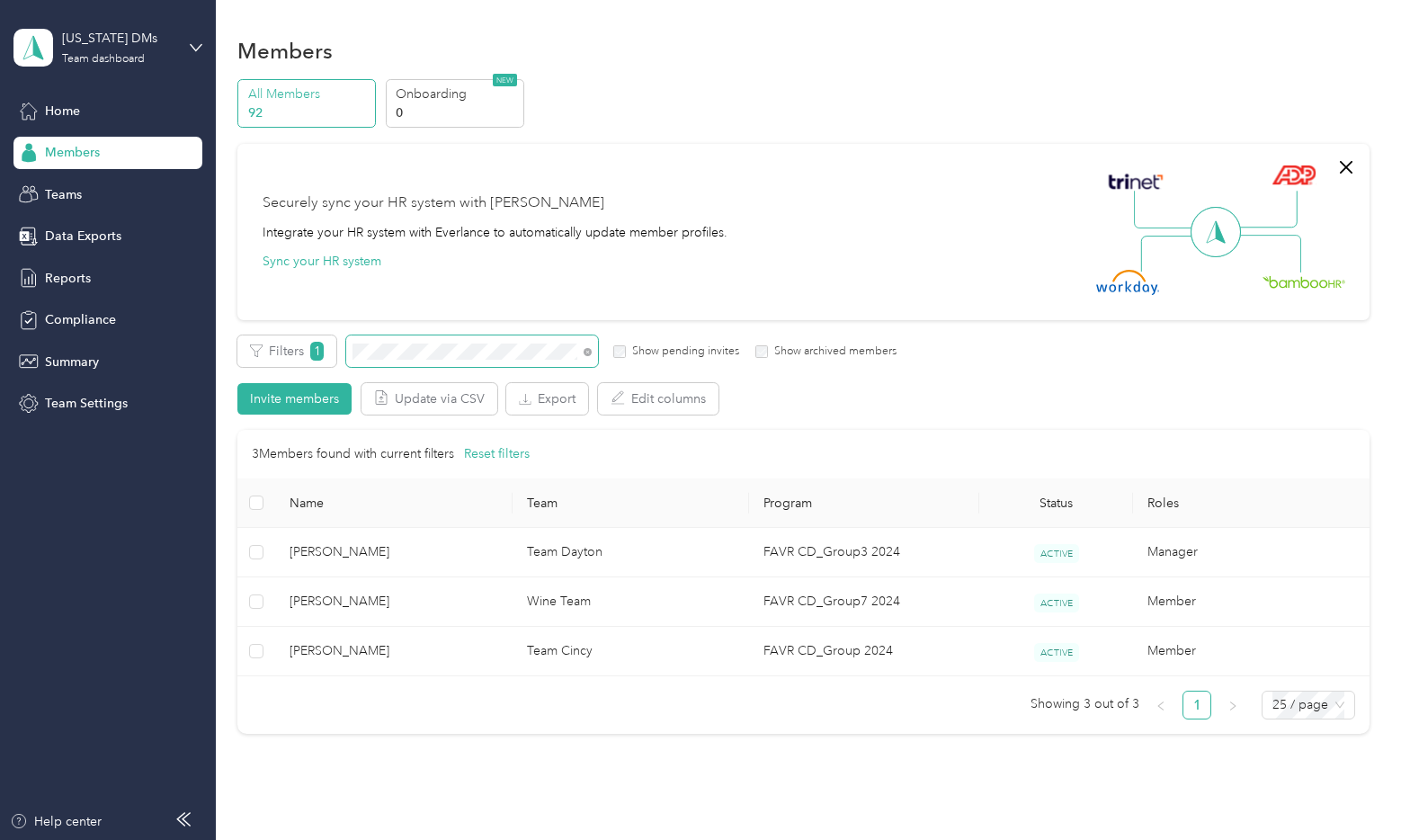
click at [342, 360] on div "Filters 1 Show pending invites Show archived members" at bounding box center [567, 352] width 660 height 32
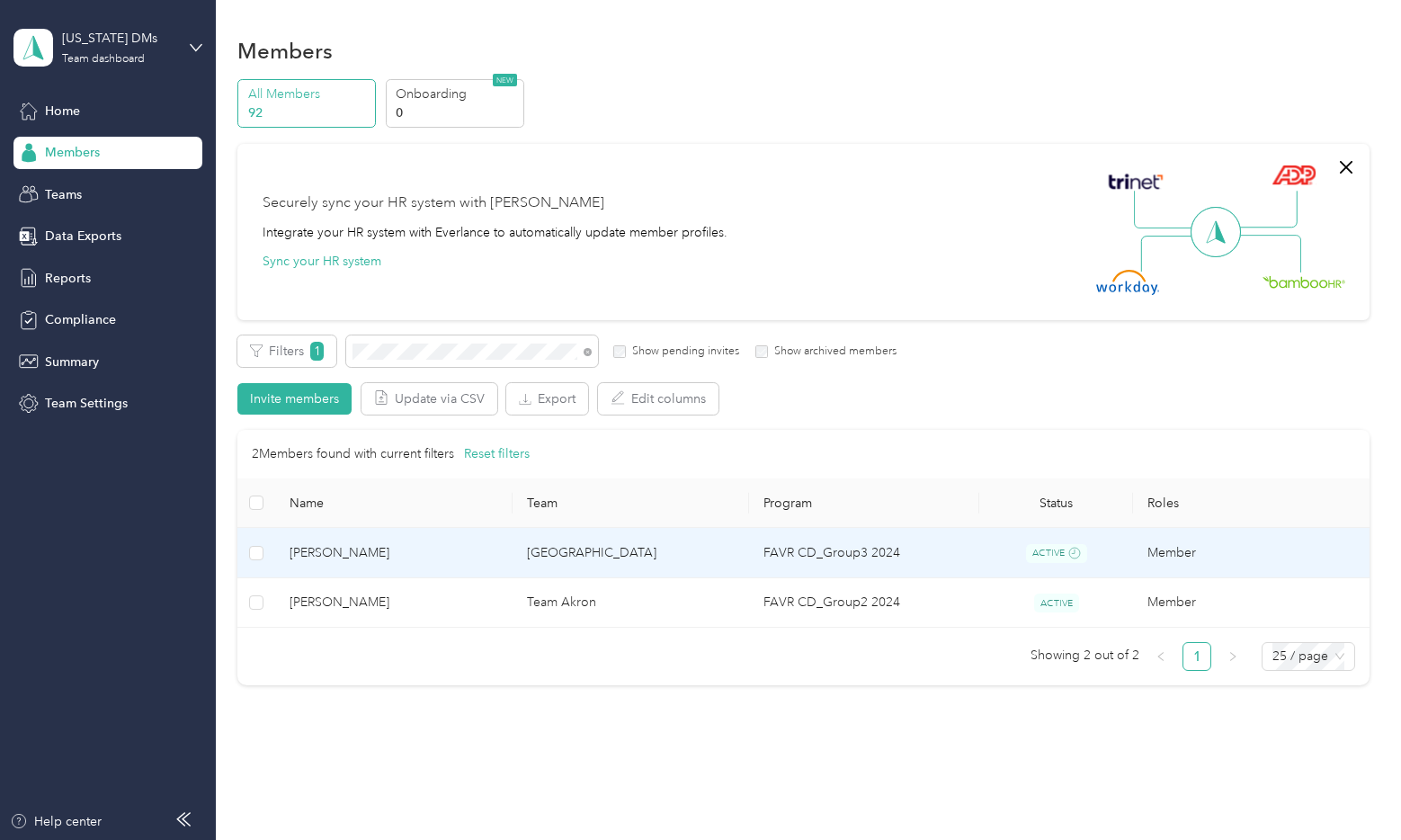
click at [350, 564] on td "Maxwell S. Broun" at bounding box center [394, 553] width 236 height 50
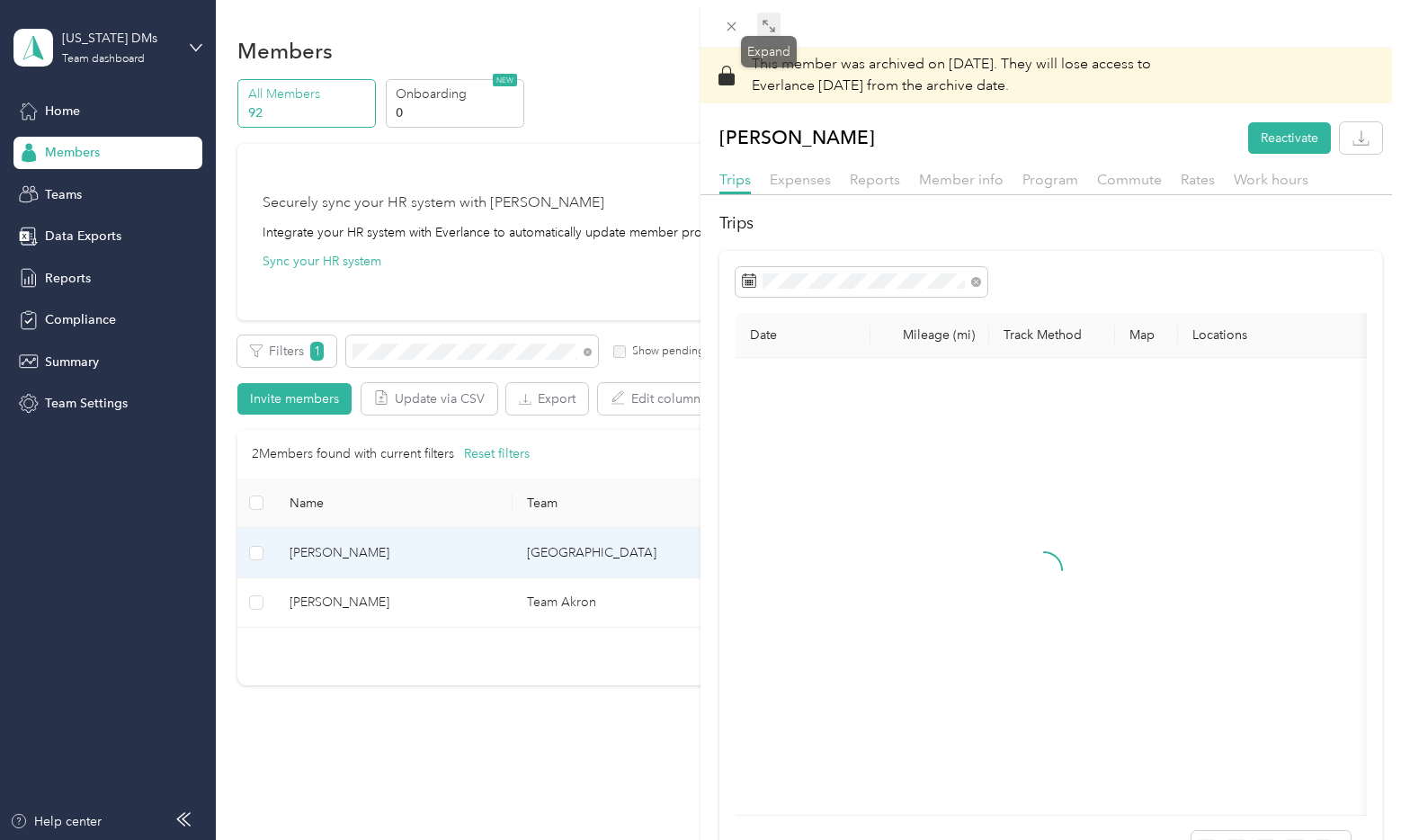
click at [771, 25] on icon at bounding box center [768, 25] width 14 height 14
